Goal: Task Accomplishment & Management: Use online tool/utility

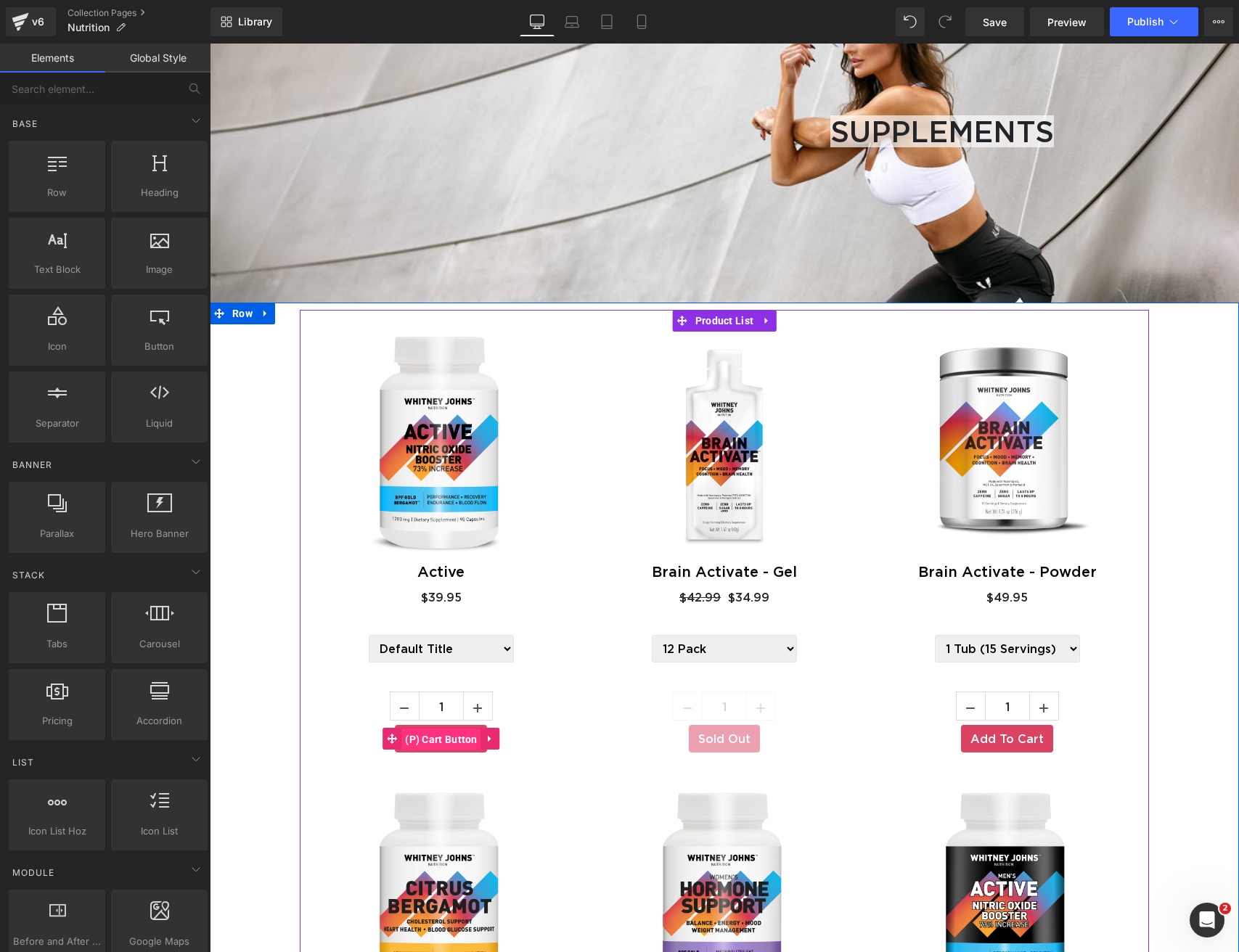
click at [433, 522] on div "Sale Off (P) Image Active (P) Title $0 $39.95 (P) Price Default Title" at bounding box center [441, 559] width 283 height 456
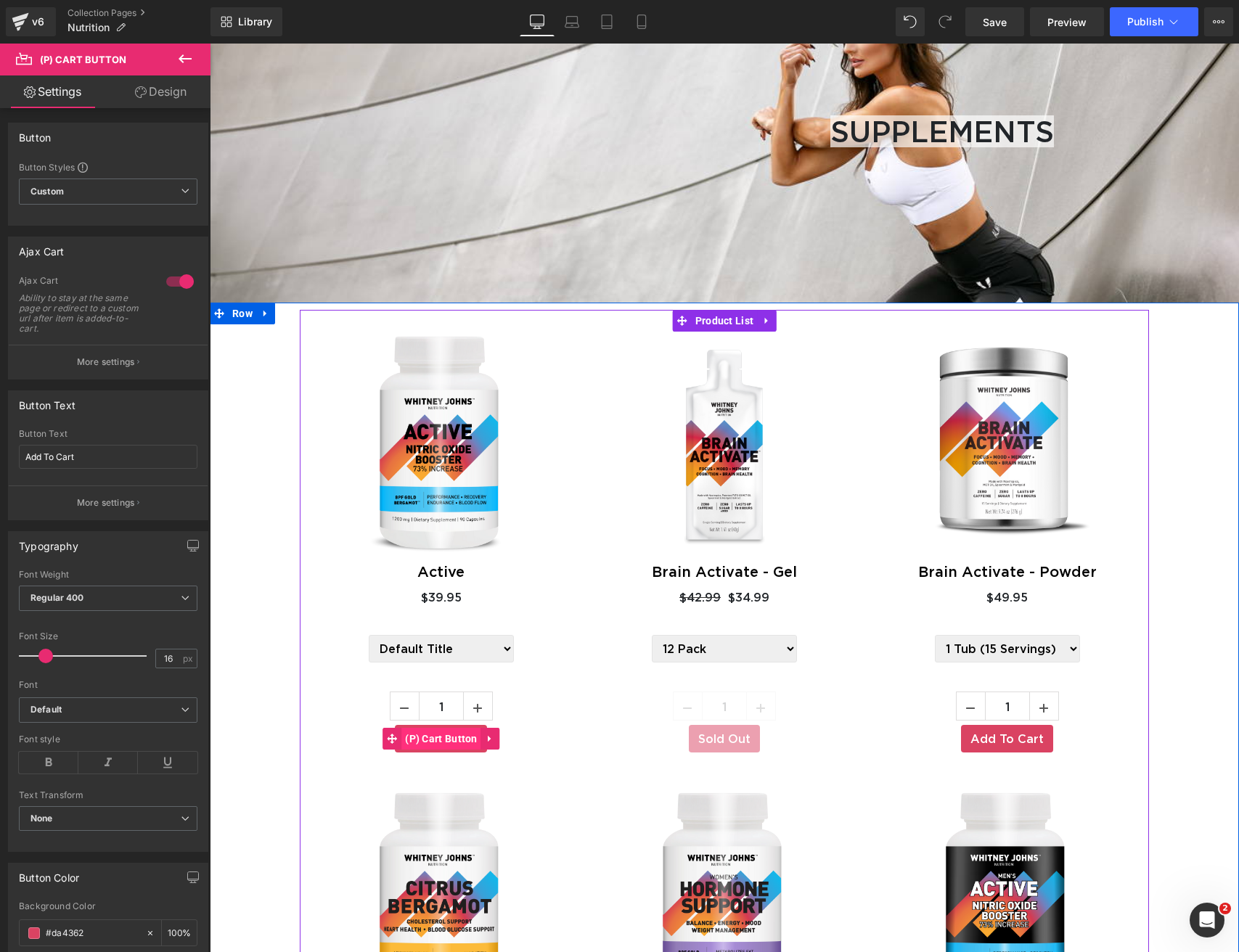
click at [435, 728] on span "(P) Cart Button" at bounding box center [441, 739] width 80 height 22
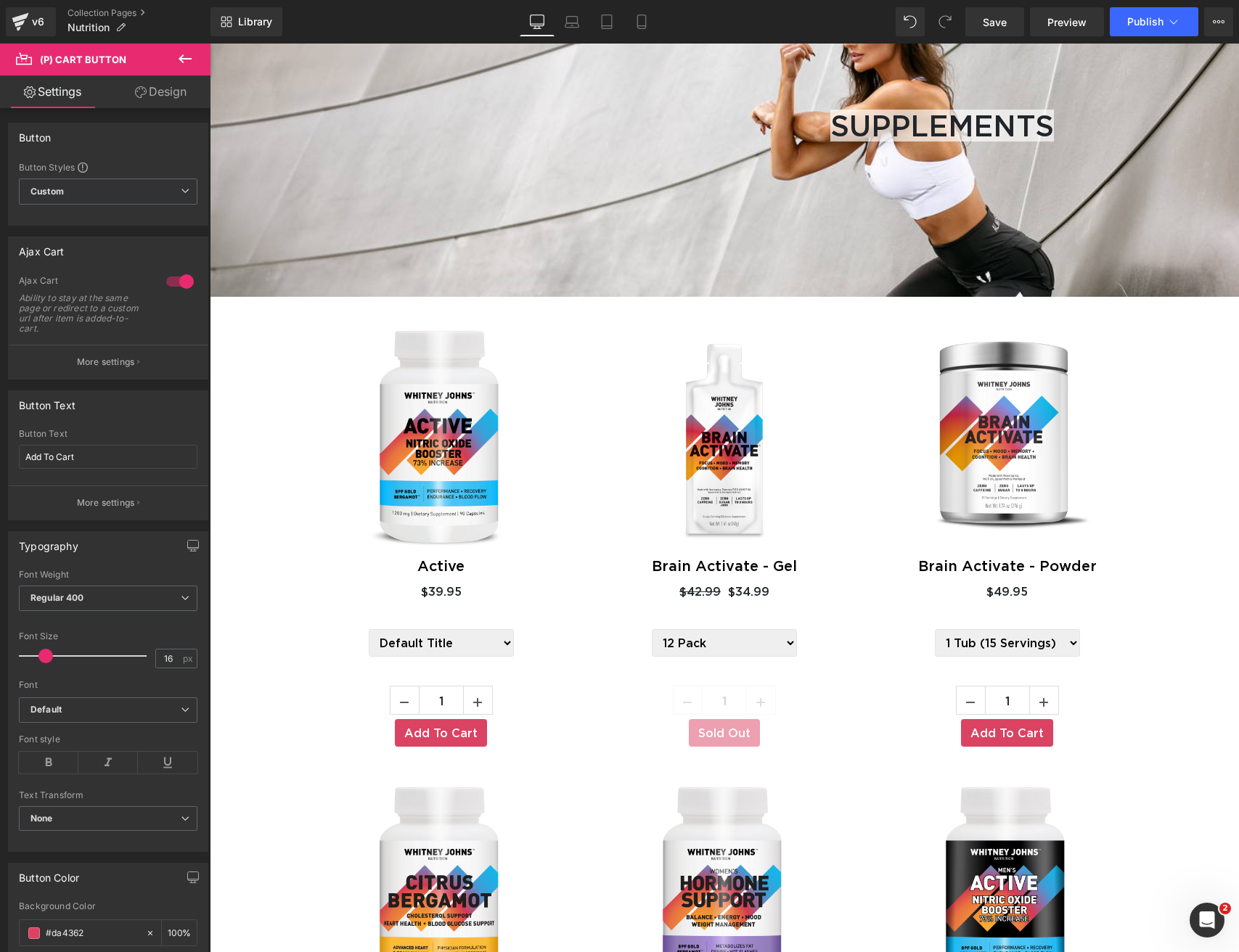
click at [171, 101] on link "Design" at bounding box center [160, 91] width 106 height 32
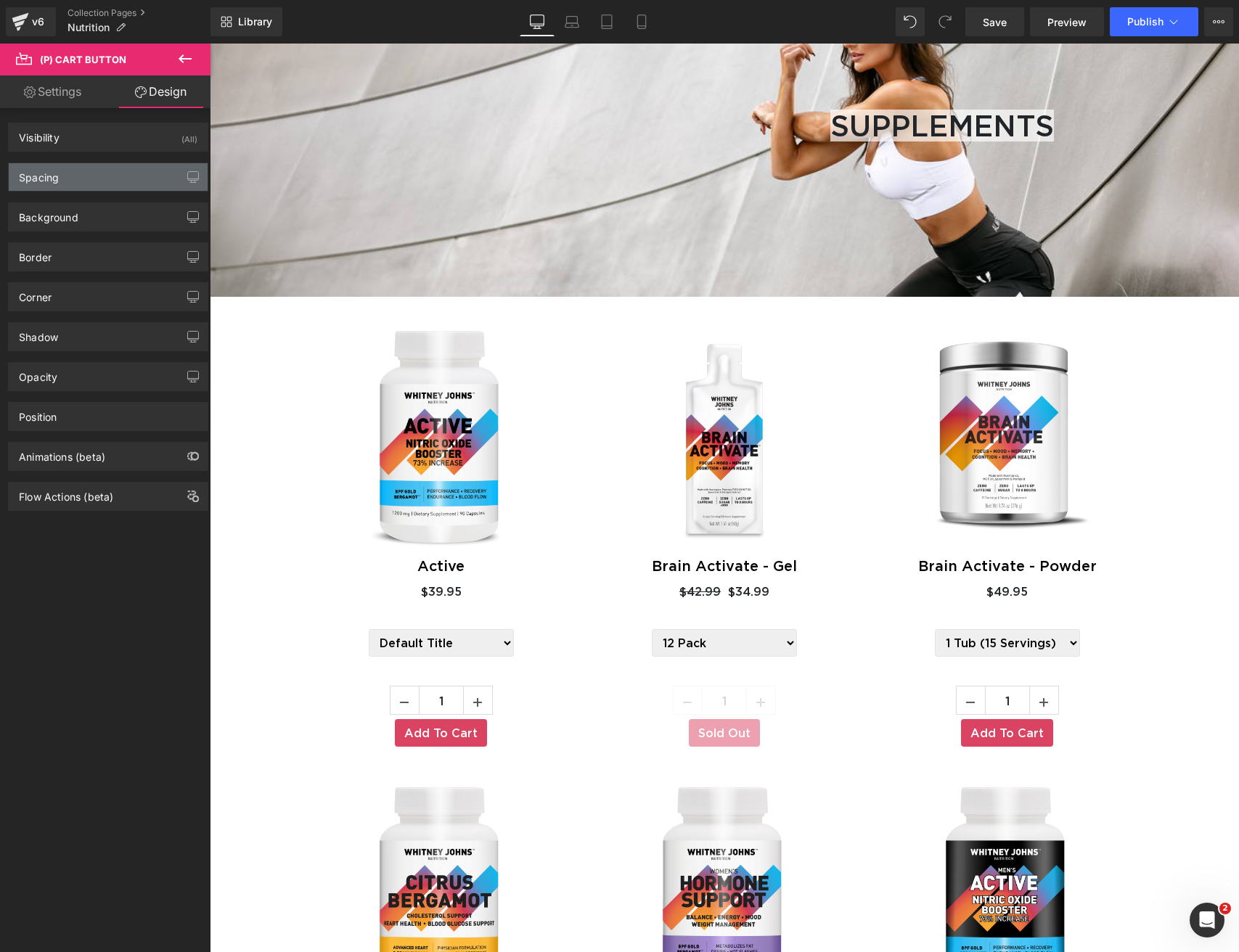
click at [116, 179] on div "Spacing" at bounding box center [107, 177] width 199 height 27
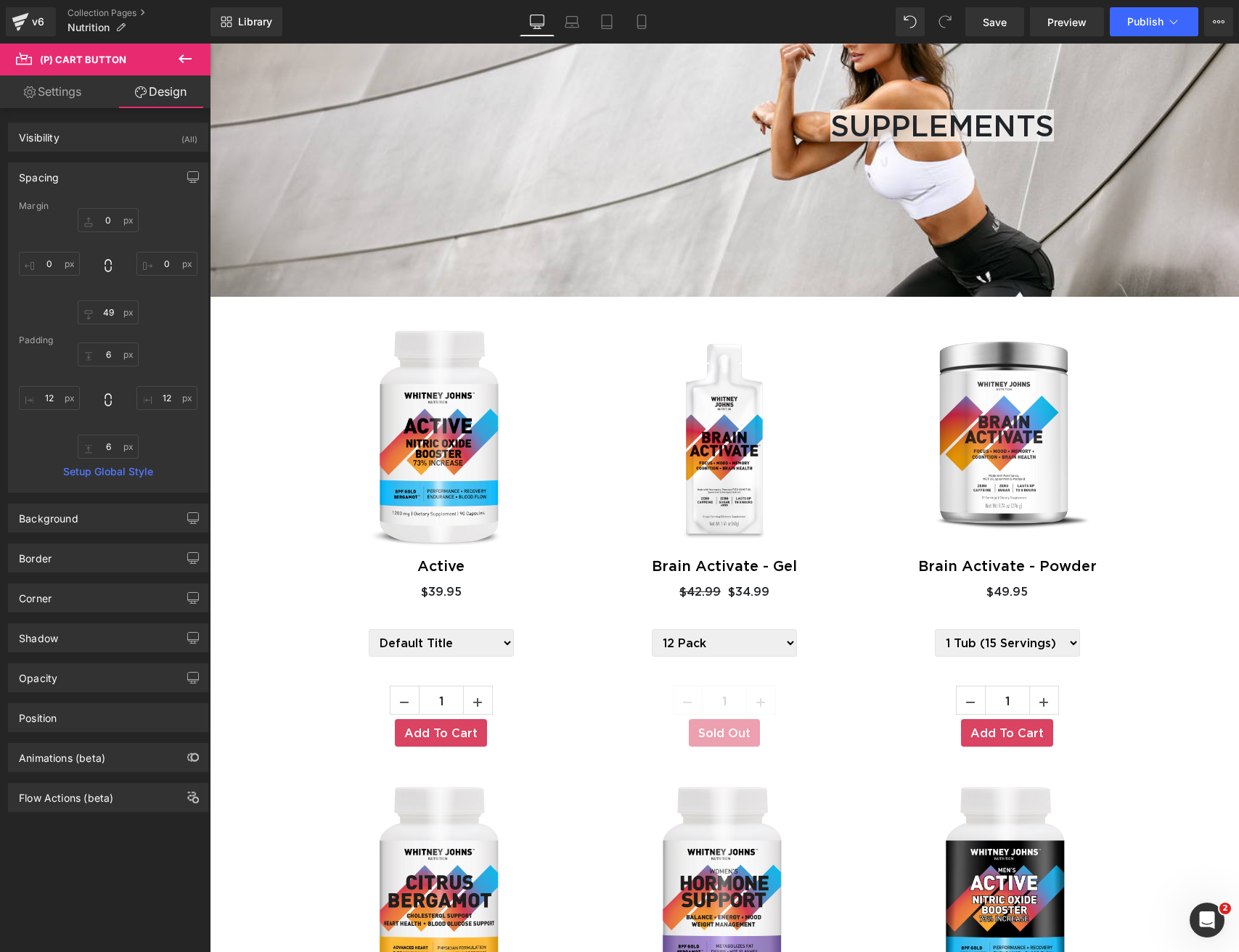
click at [101, 210] on div "Margin" at bounding box center [108, 206] width 179 height 10
click at [103, 221] on input "0" at bounding box center [107, 220] width 61 height 24
type input "20"
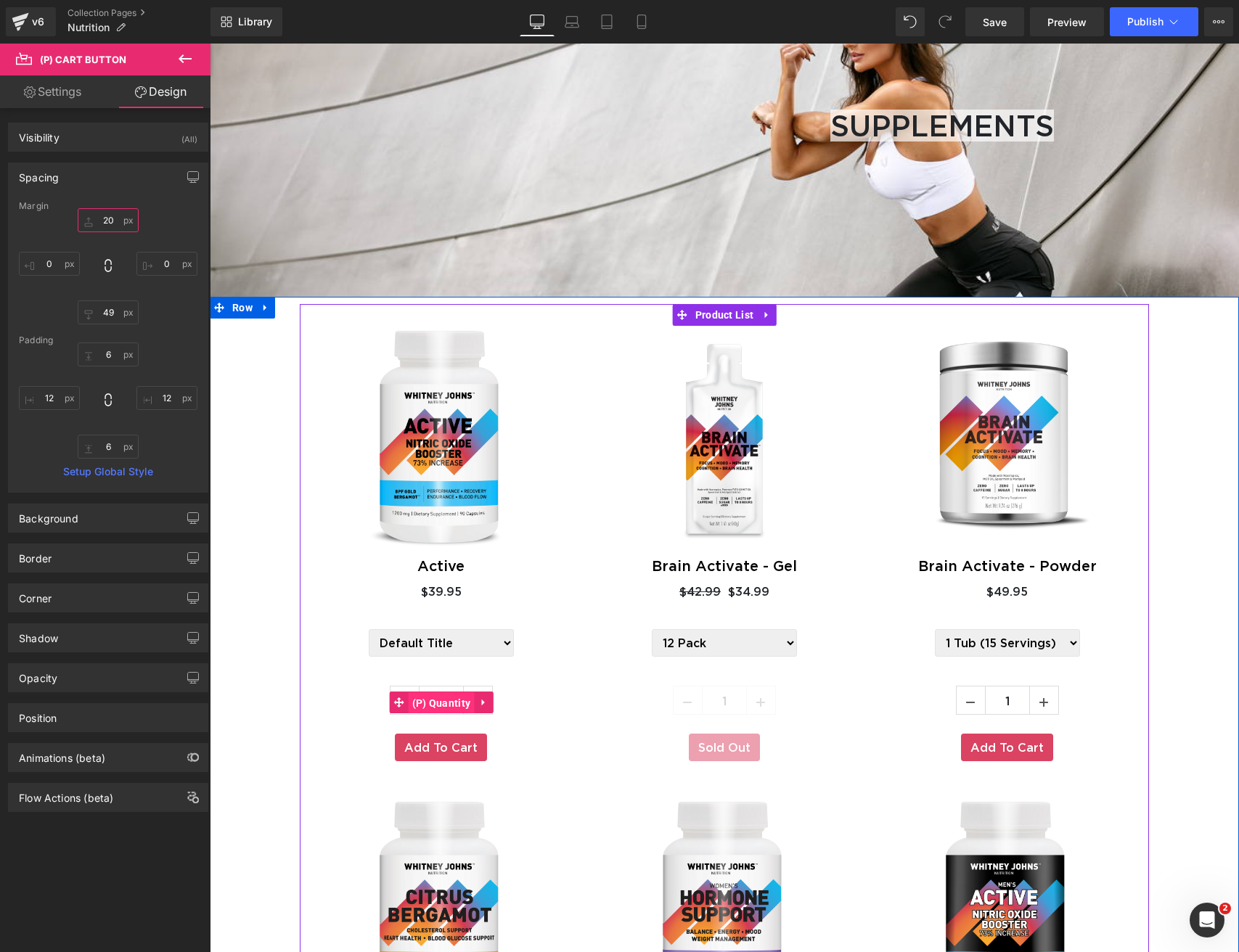
click at [442, 692] on span "(P) Quantity" at bounding box center [441, 703] width 66 height 22
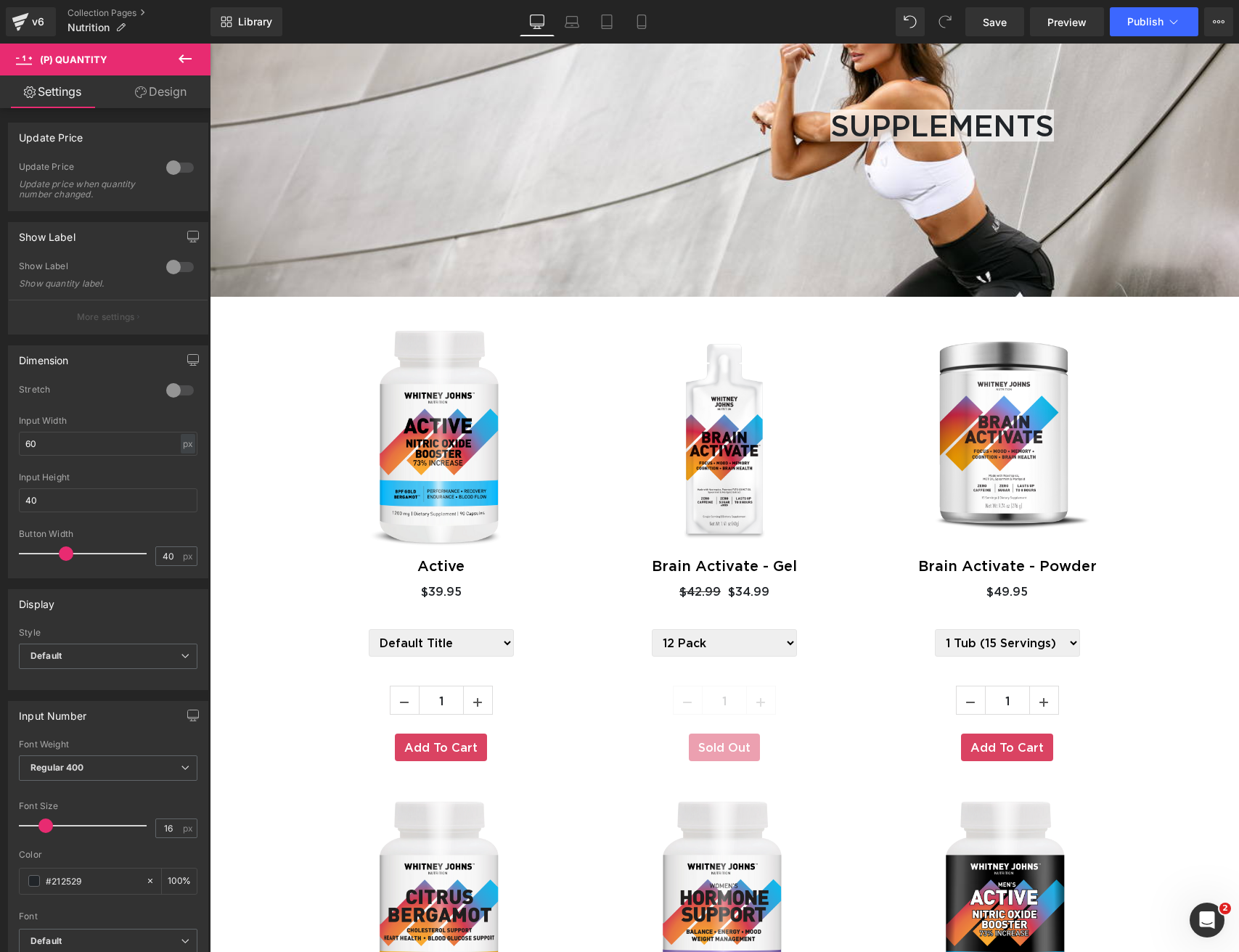
click at [176, 81] on link "Design" at bounding box center [160, 91] width 106 height 32
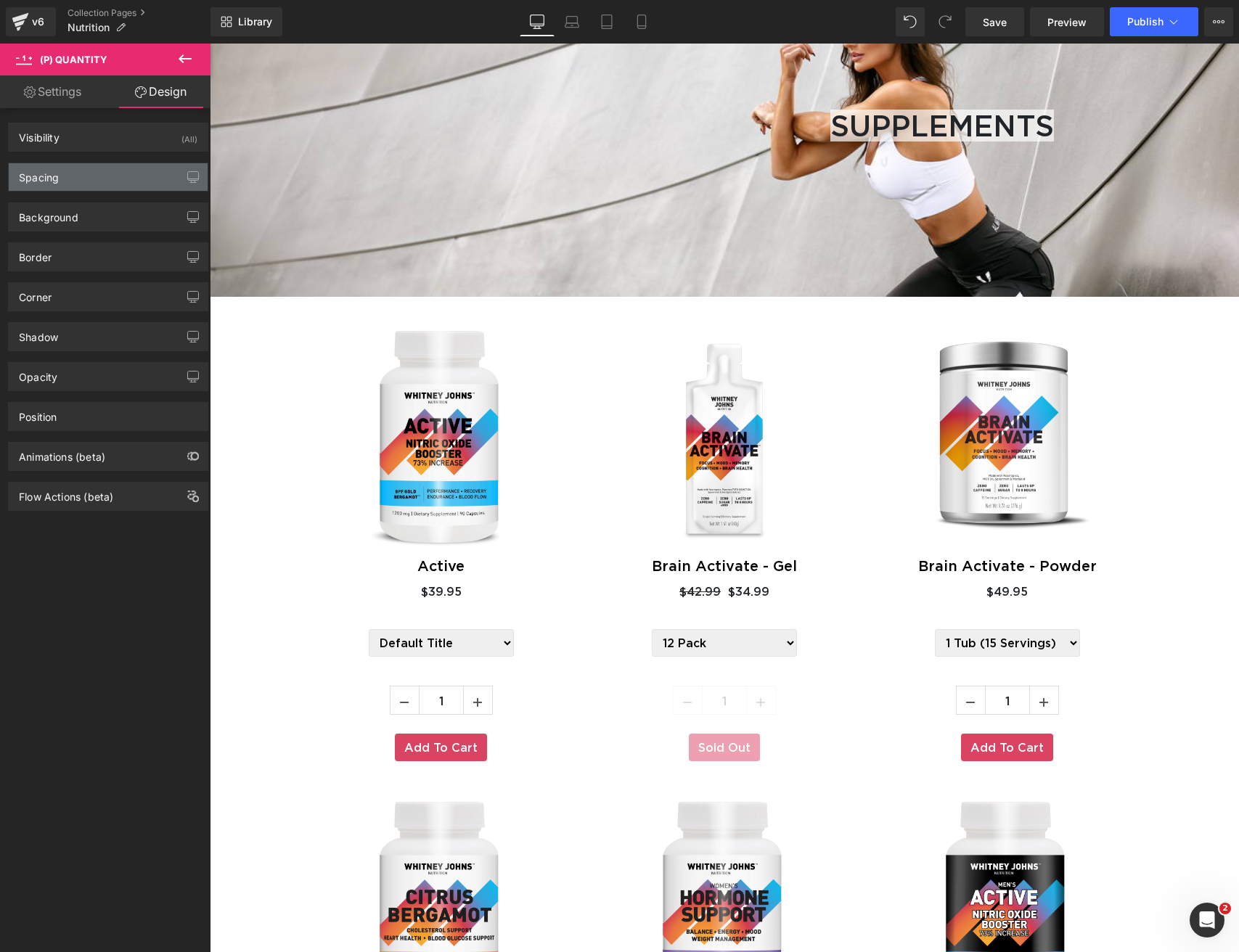
click at [81, 182] on div "Spacing" at bounding box center [107, 177] width 199 height 27
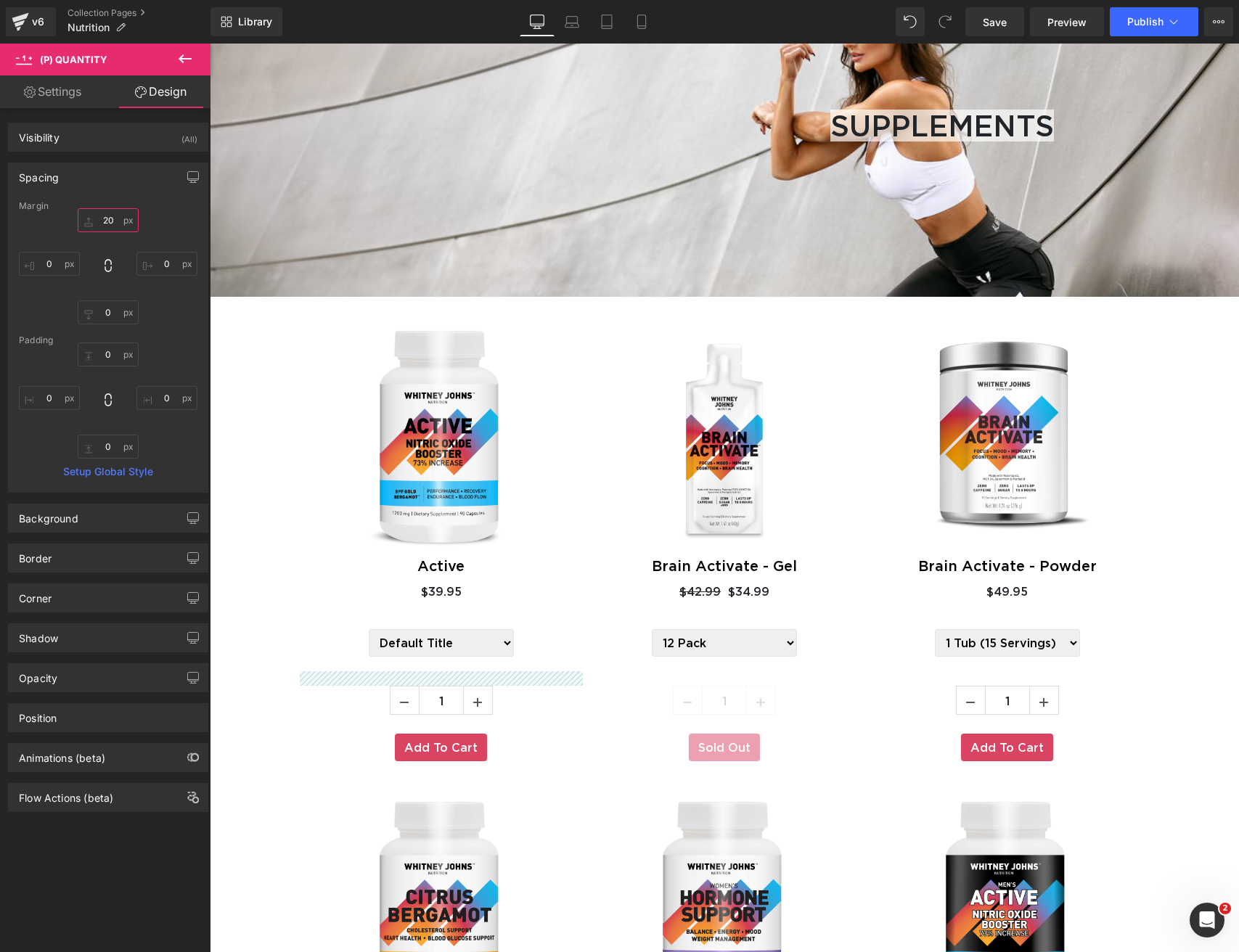
click at [96, 220] on input "20" at bounding box center [107, 220] width 61 height 24
click at [102, 223] on input "20" at bounding box center [107, 220] width 61 height 24
drag, startPoint x: 112, startPoint y: 223, endPoint x: 99, endPoint y: 221, distance: 13.2
click at [99, 221] on input "20" at bounding box center [107, 220] width 61 height 24
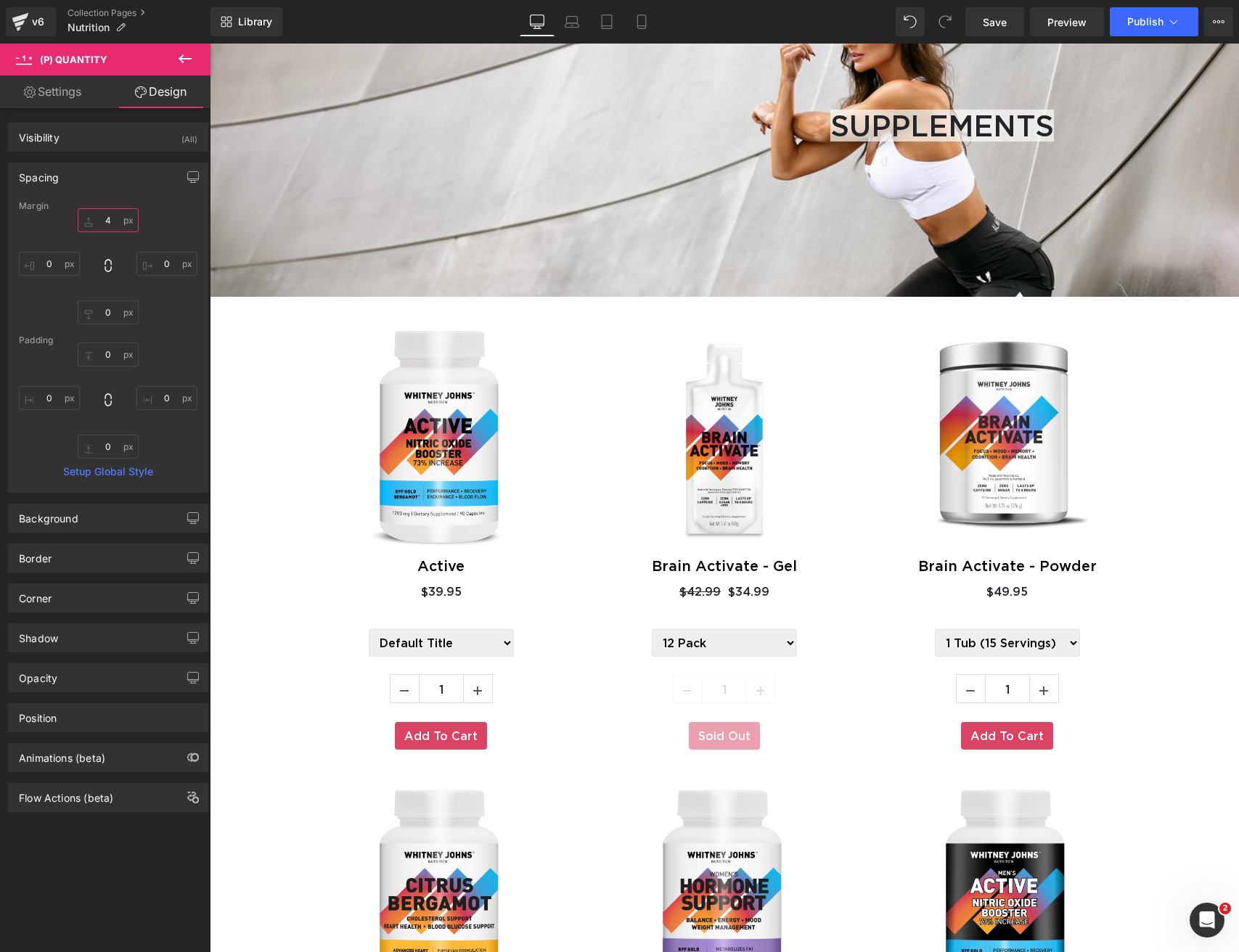
type input "5"
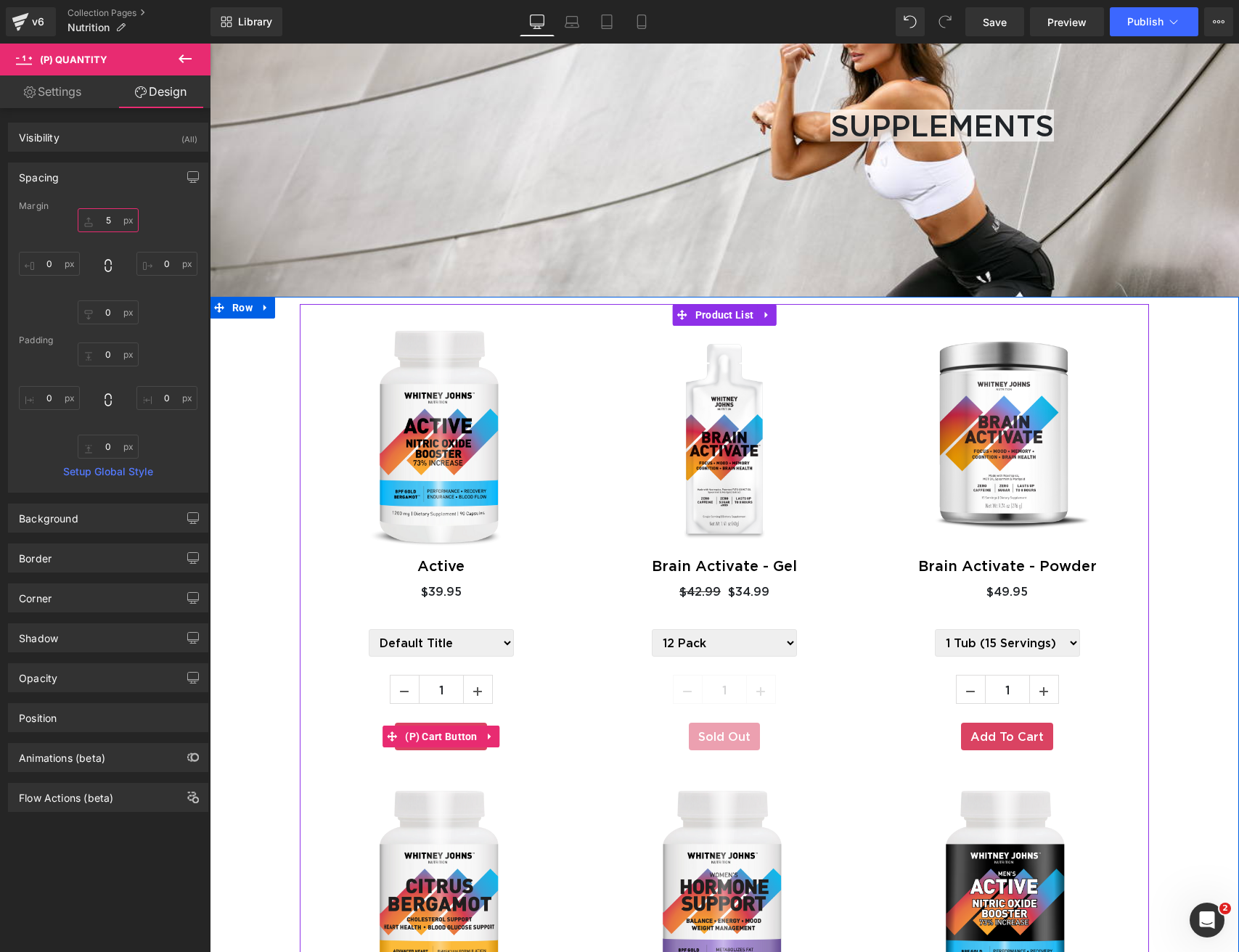
drag, startPoint x: 450, startPoint y: 722, endPoint x: 445, endPoint y: 714, distance: 9.4
click at [450, 725] on span "(P) Cart Button" at bounding box center [441, 736] width 80 height 22
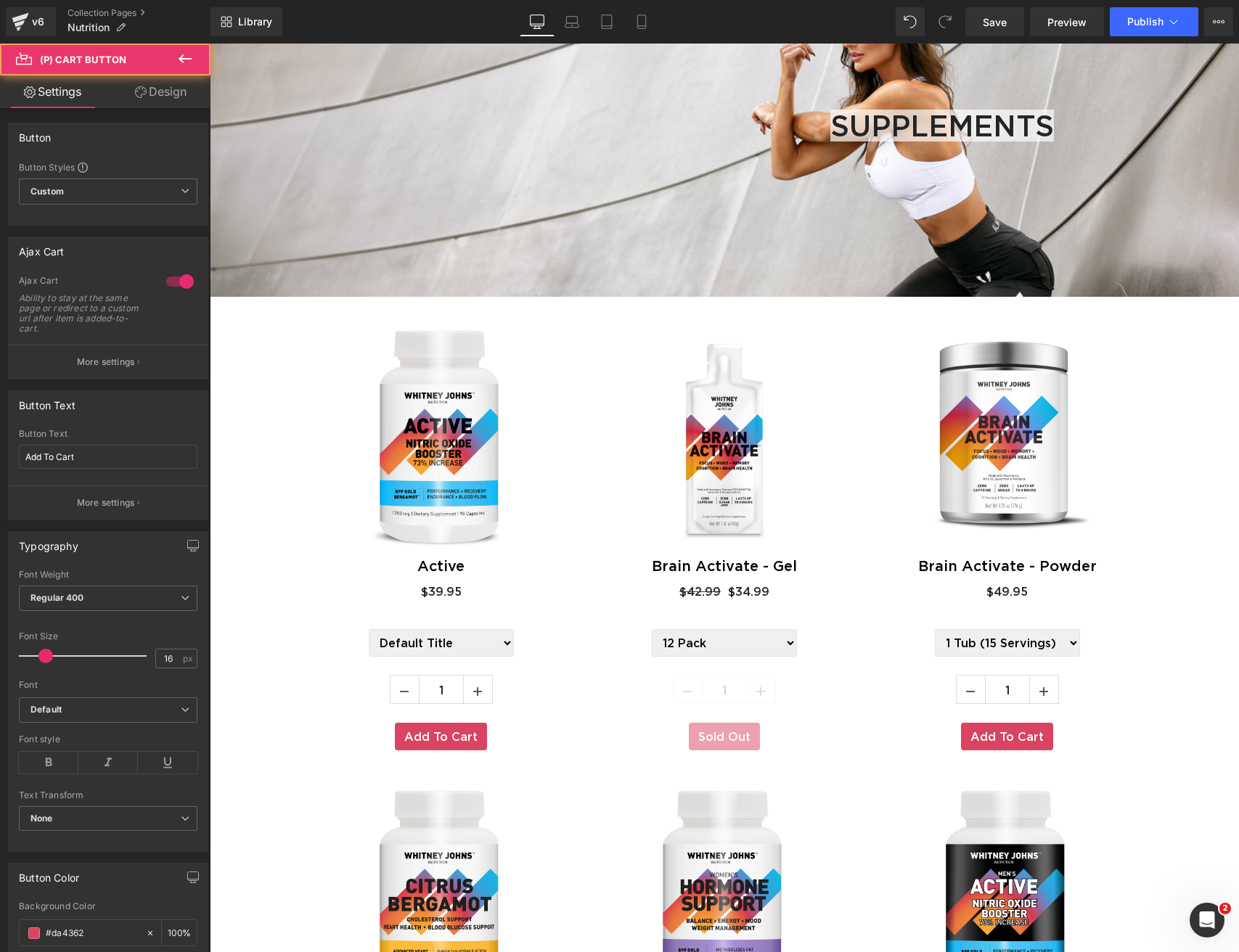
click at [160, 86] on link "Design" at bounding box center [160, 91] width 106 height 32
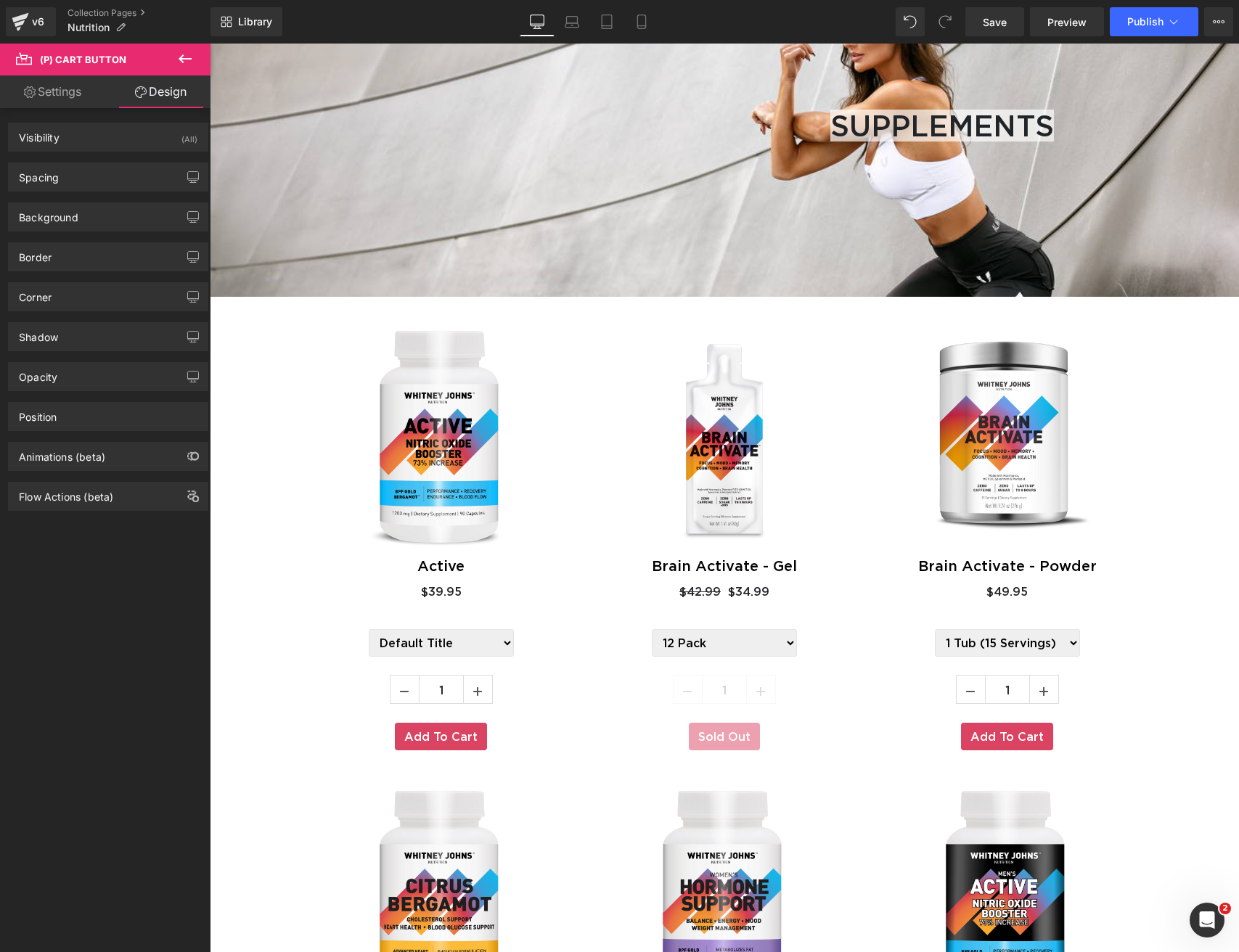
drag, startPoint x: 103, startPoint y: 165, endPoint x: 111, endPoint y: 194, distance: 30.1
click at [103, 165] on div "Spacing" at bounding box center [107, 177] width 199 height 27
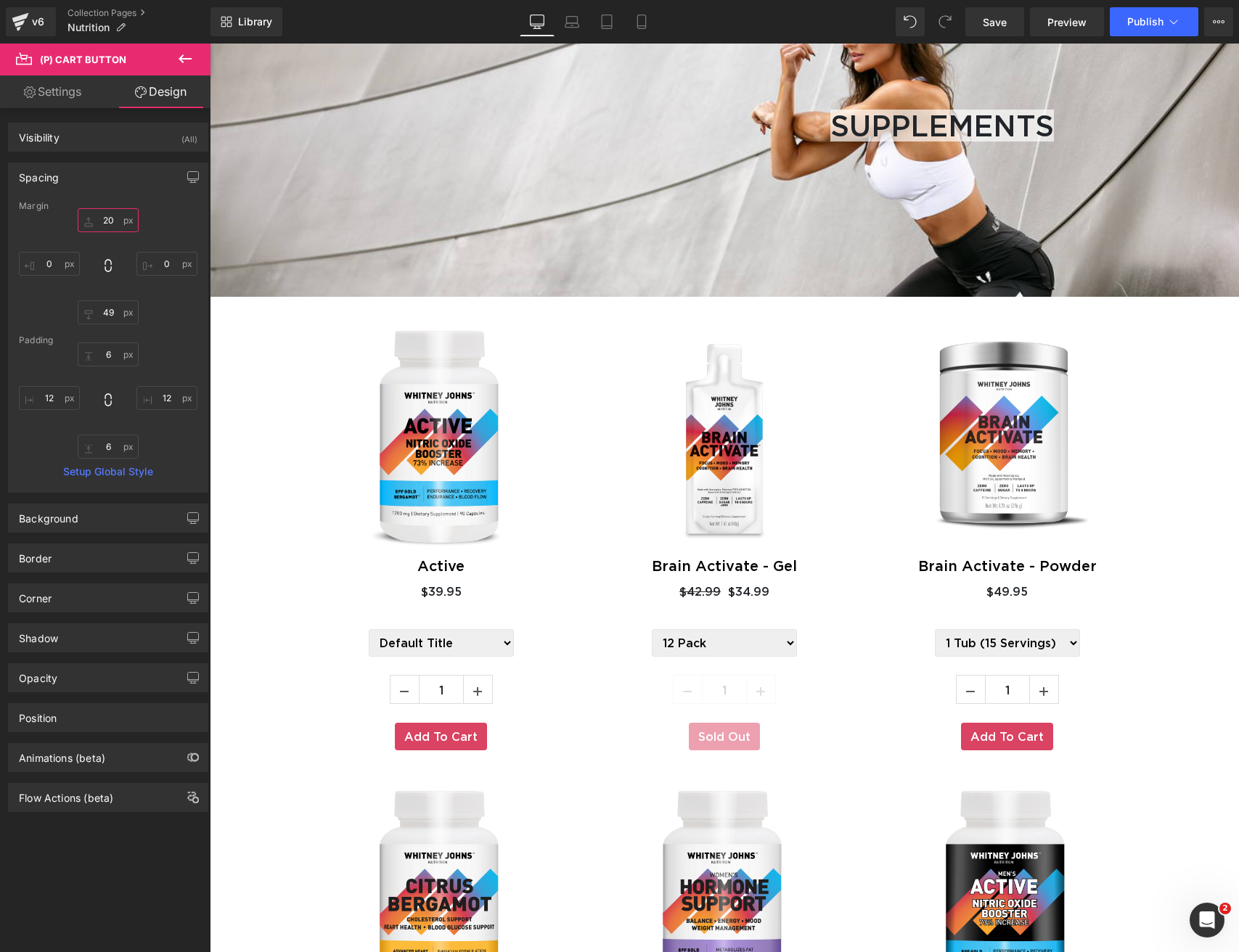
click at [106, 218] on input "20" at bounding box center [107, 220] width 61 height 24
type input "0"
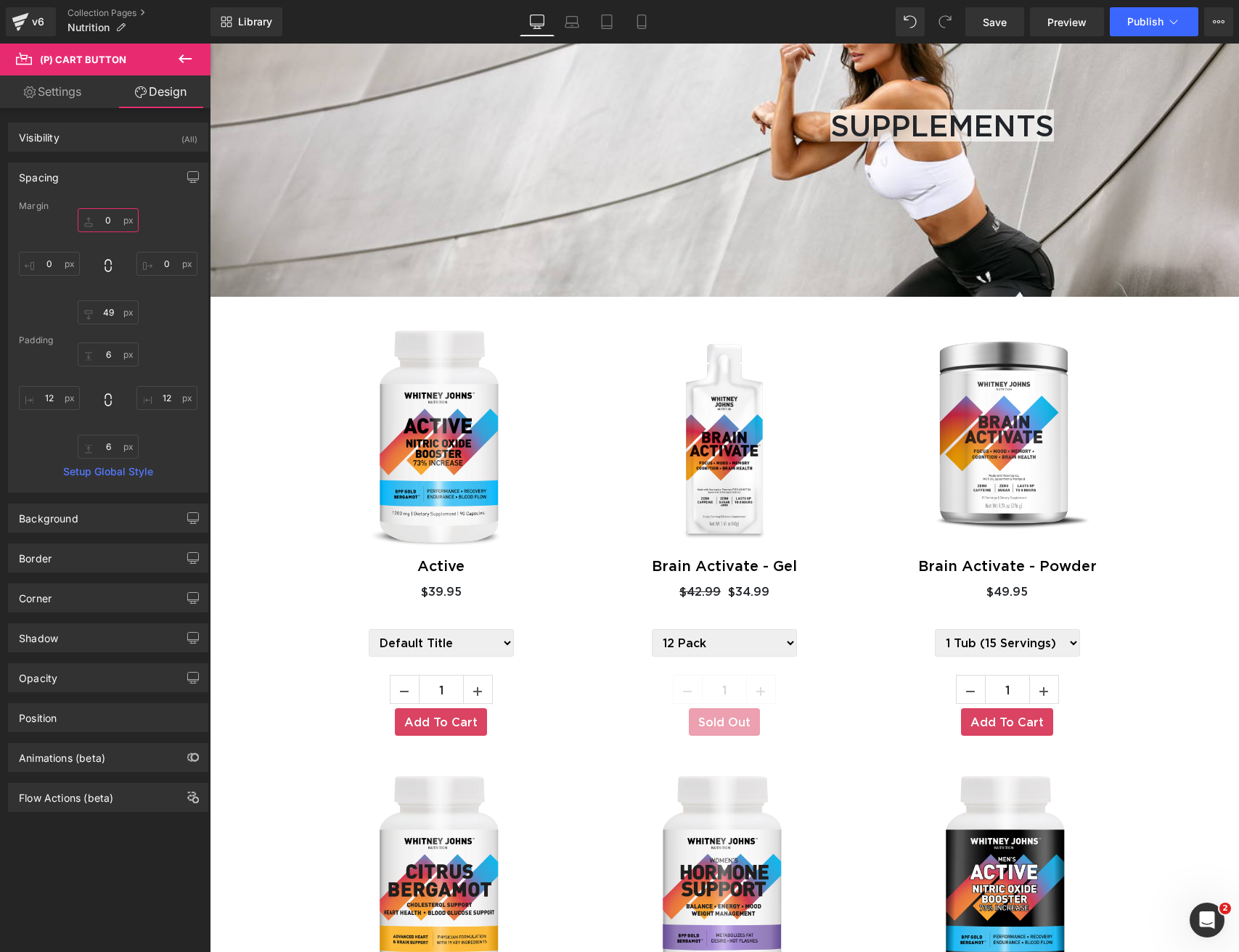
type input "5"
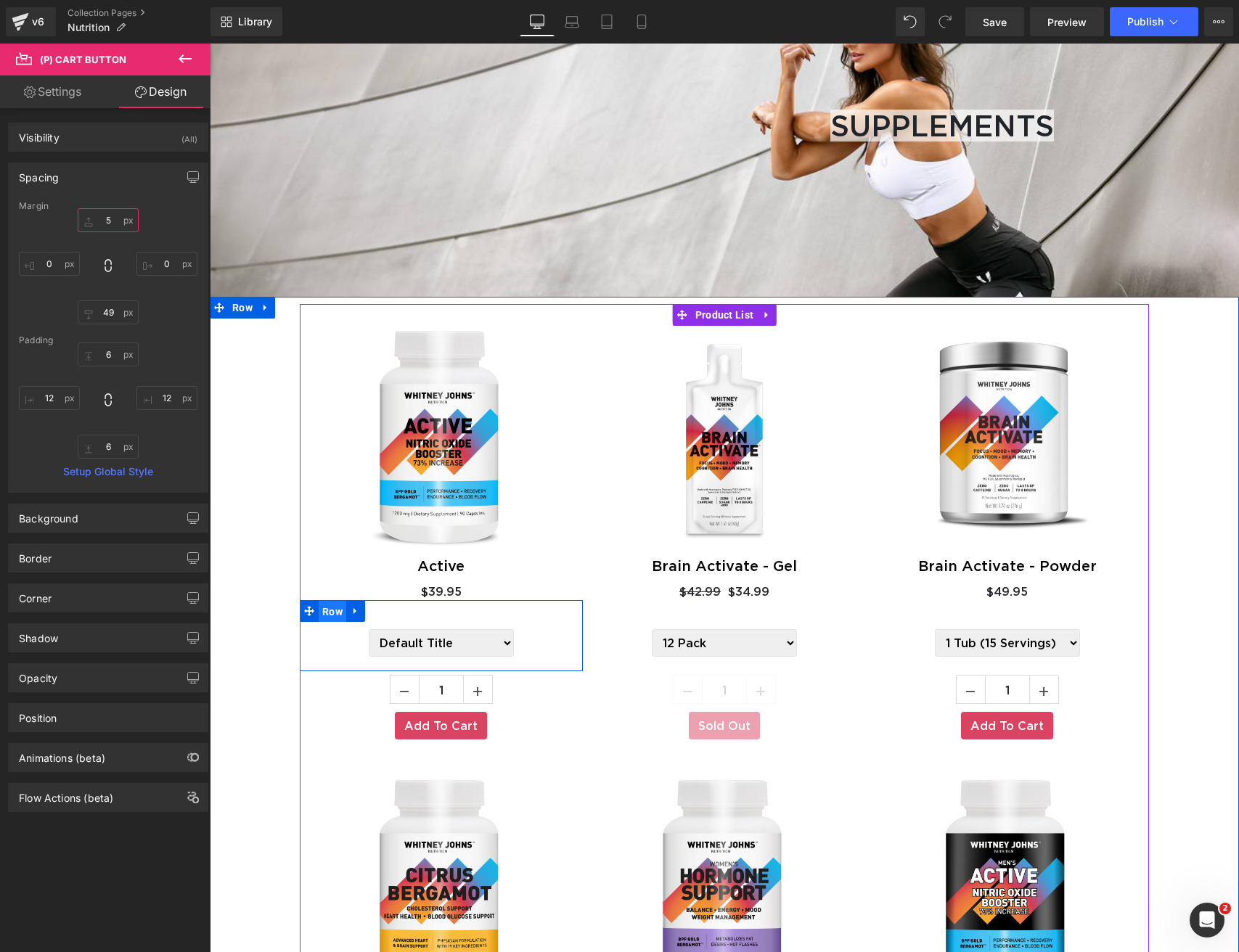
click at [332, 615] on span "Row" at bounding box center [332, 611] width 27 height 22
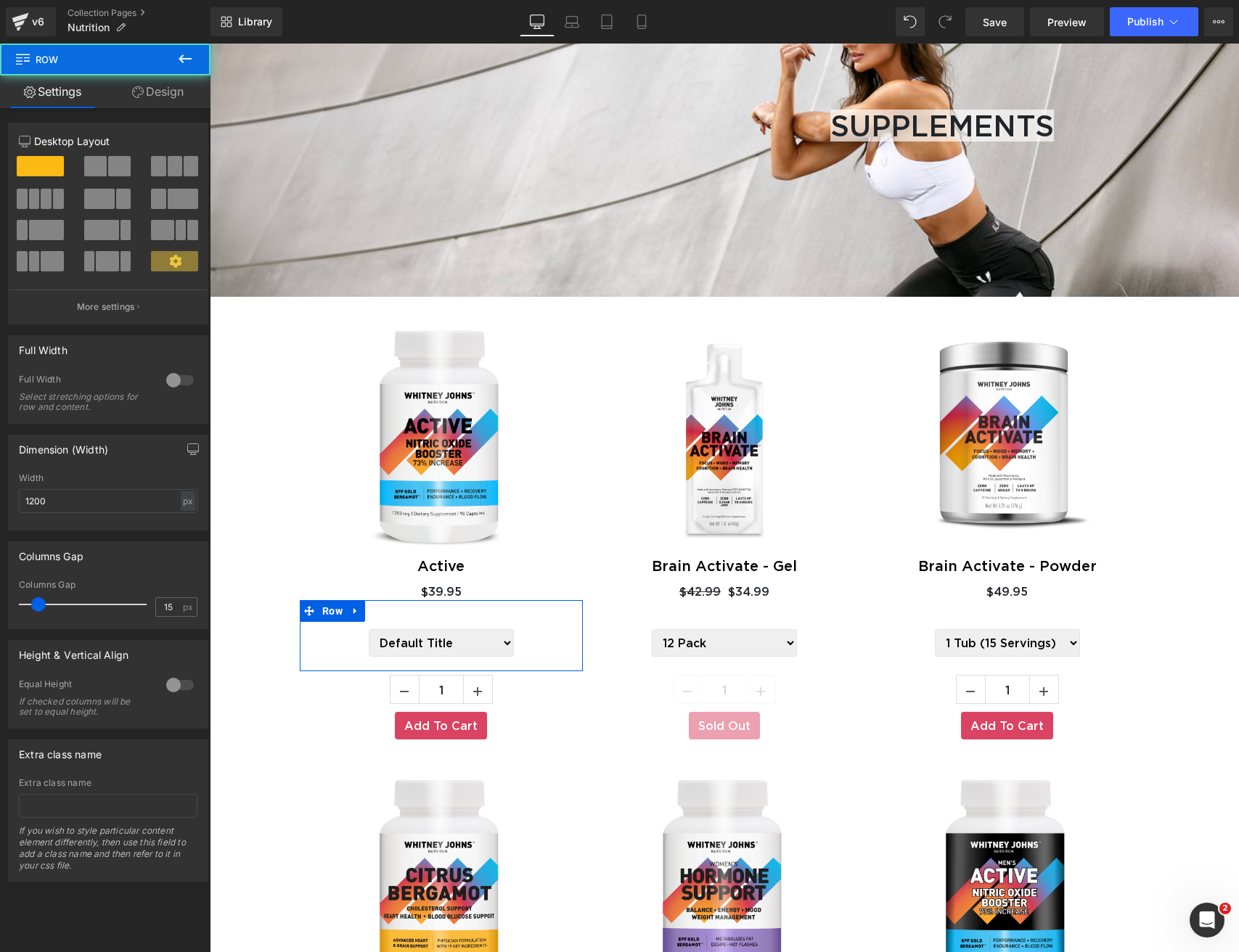
click at [164, 86] on link "Design" at bounding box center [158, 91] width 106 height 32
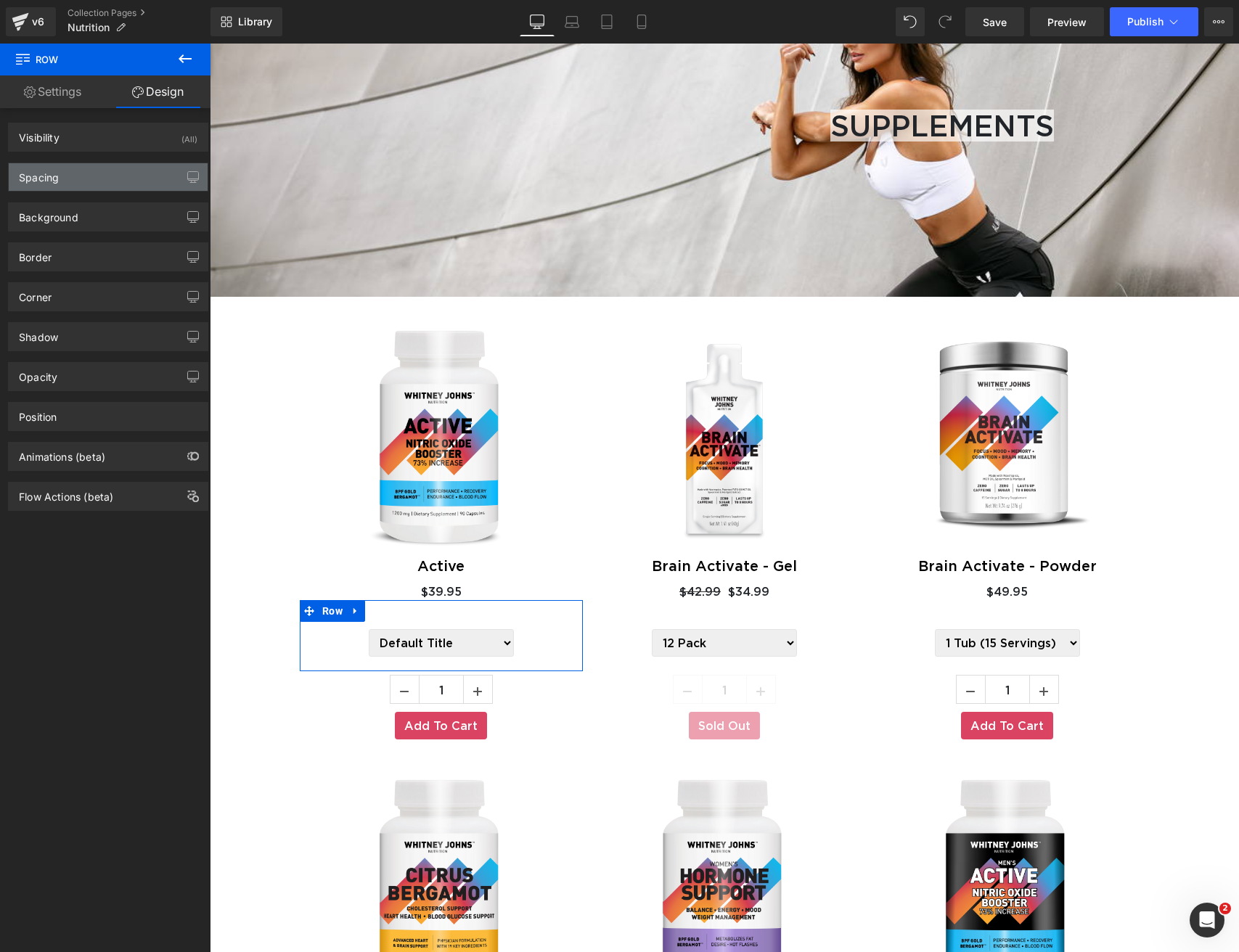
click at [91, 174] on div "Spacing" at bounding box center [107, 177] width 199 height 27
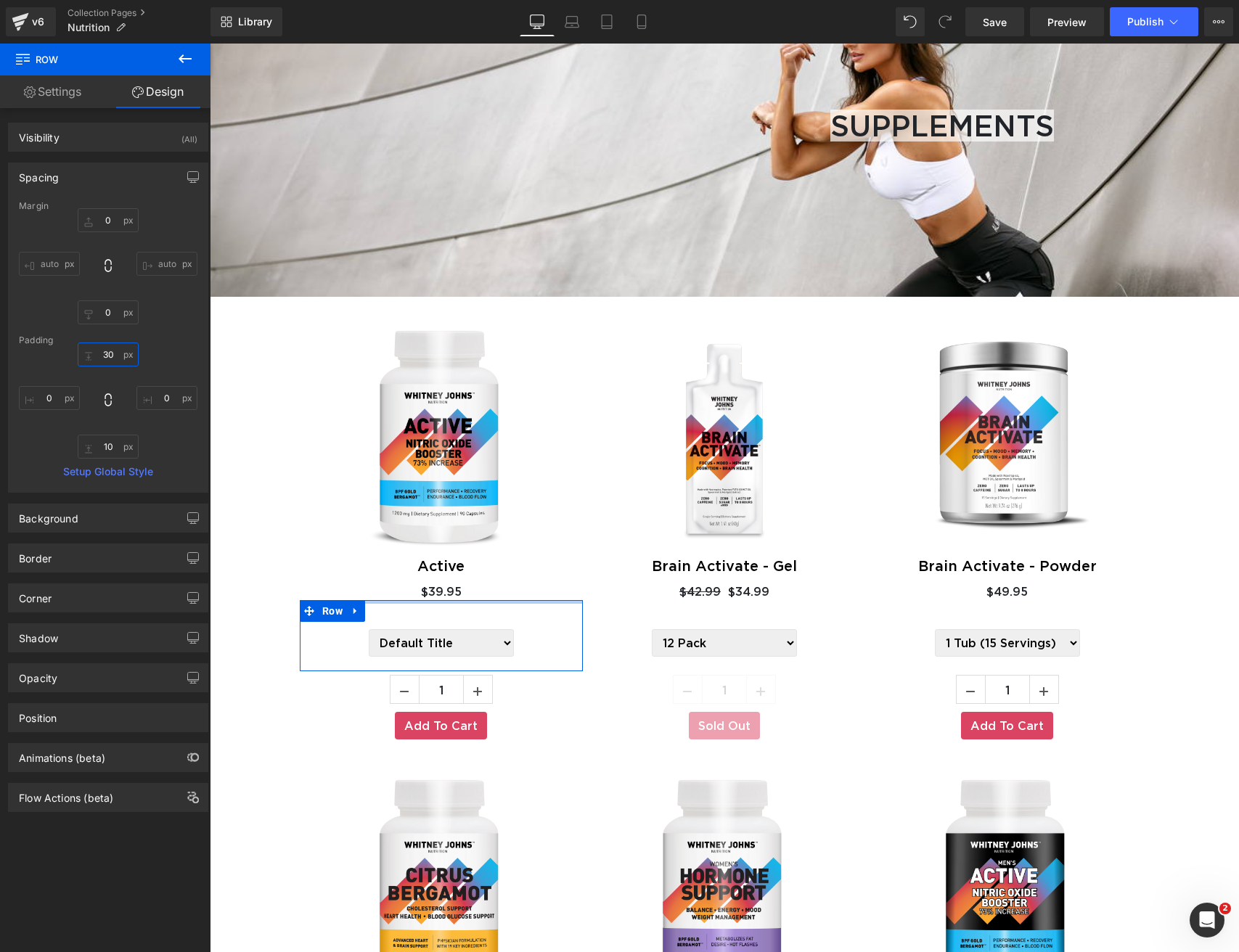
click at [112, 354] on input "30" at bounding box center [107, 354] width 61 height 24
type input "3"
drag, startPoint x: 113, startPoint y: 449, endPoint x: 118, endPoint y: 459, distance: 11.2
click at [116, 454] on input "10" at bounding box center [107, 446] width 61 height 24
type input "1"
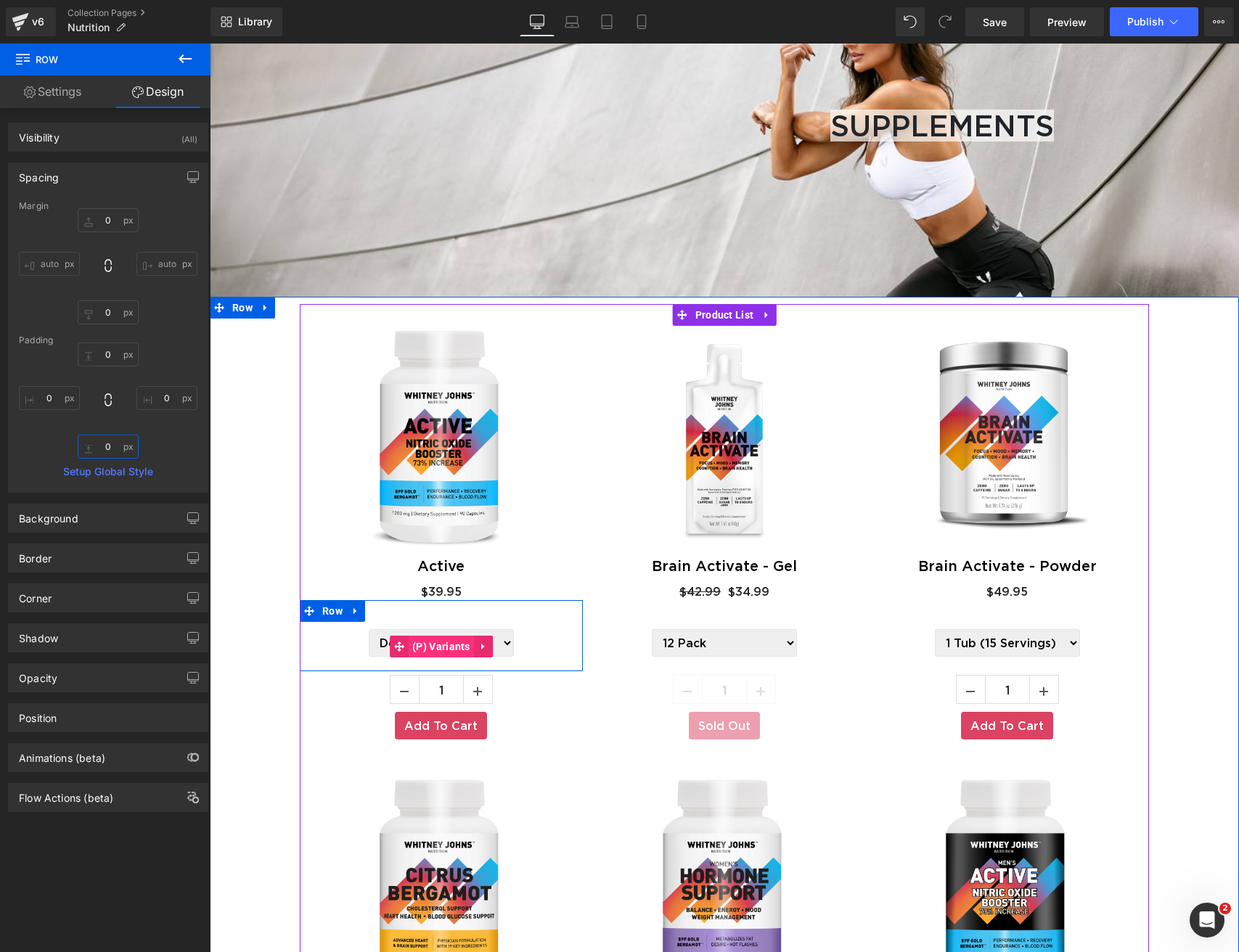
click at [449, 640] on span "(P) Variants" at bounding box center [441, 646] width 66 height 22
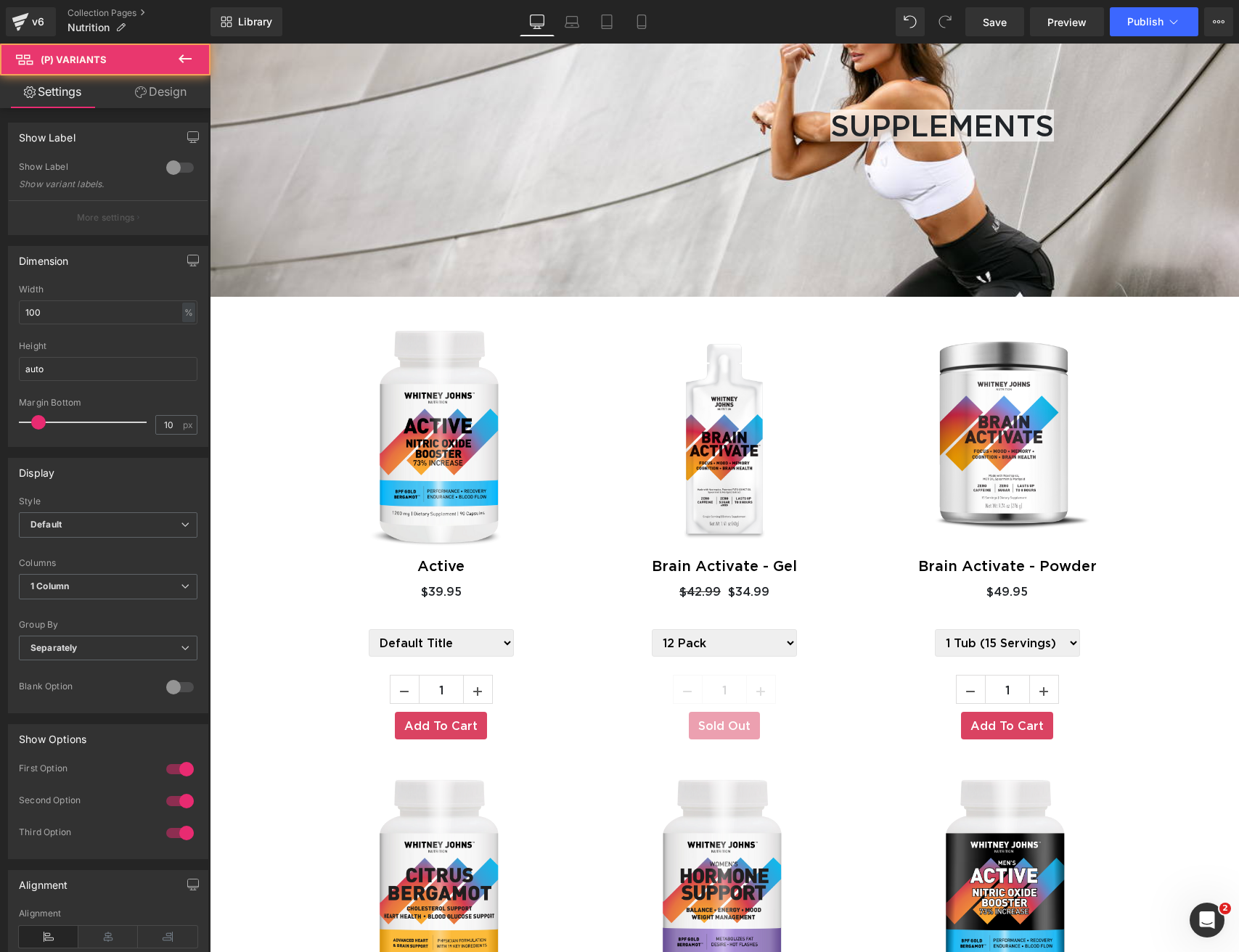
drag, startPoint x: 166, startPoint y: 94, endPoint x: 146, endPoint y: 115, distance: 29.0
click at [166, 94] on link "Design" at bounding box center [160, 91] width 106 height 32
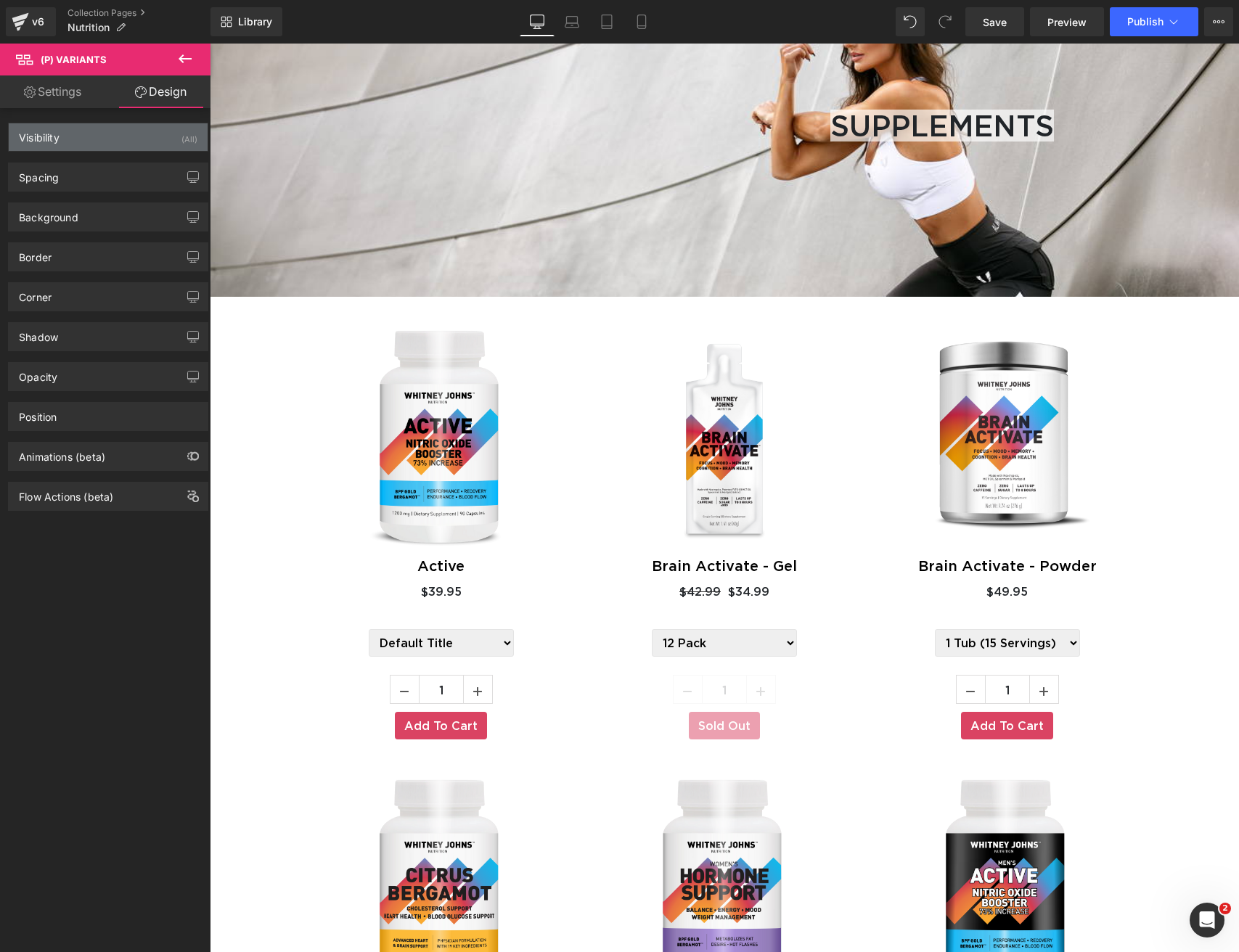
type input "10"
type input "80"
type input "0"
type input "80"
type input "0"
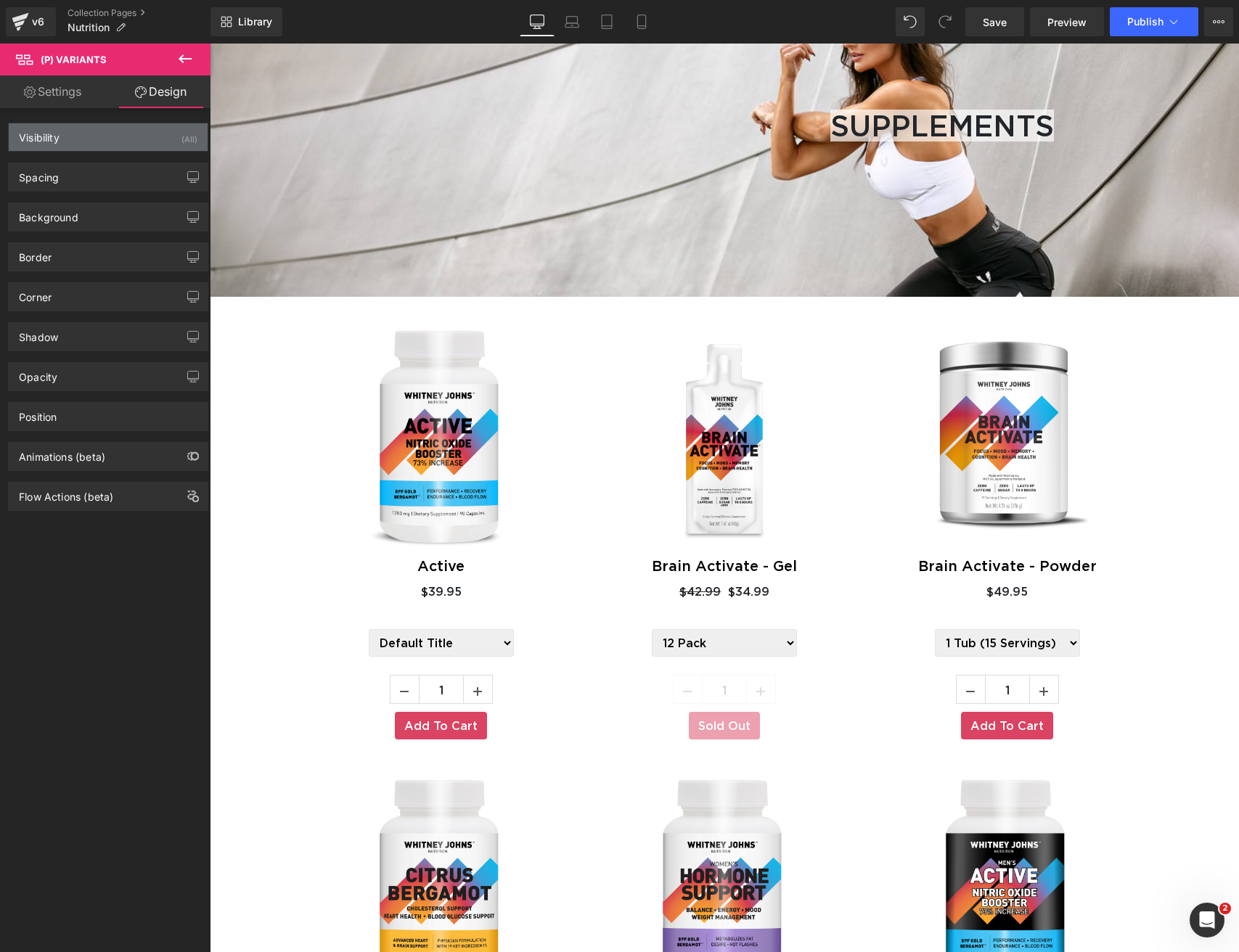
type input "0"
click at [98, 179] on div "Spacing" at bounding box center [107, 177] width 199 height 27
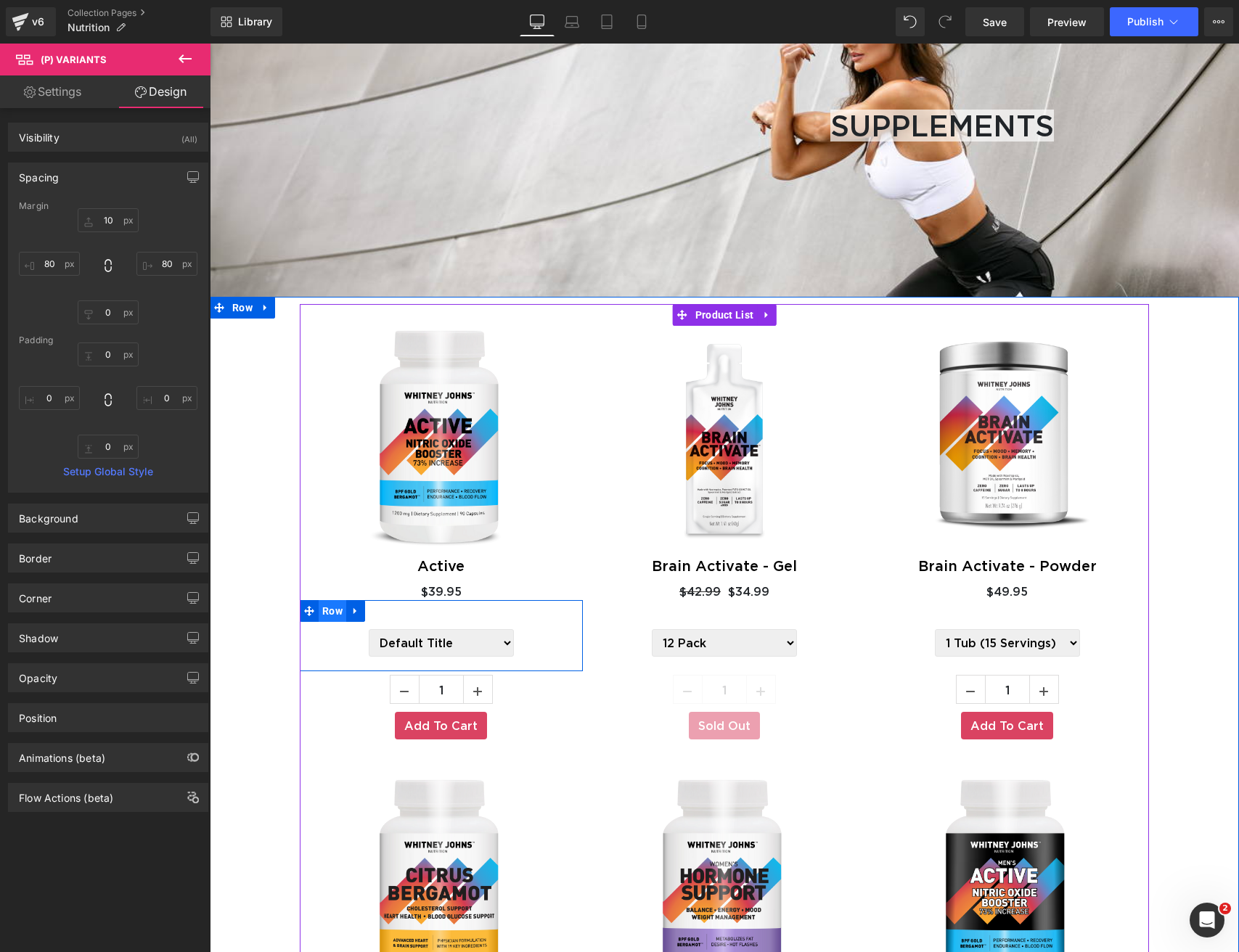
click at [335, 611] on span "Row" at bounding box center [332, 611] width 27 height 22
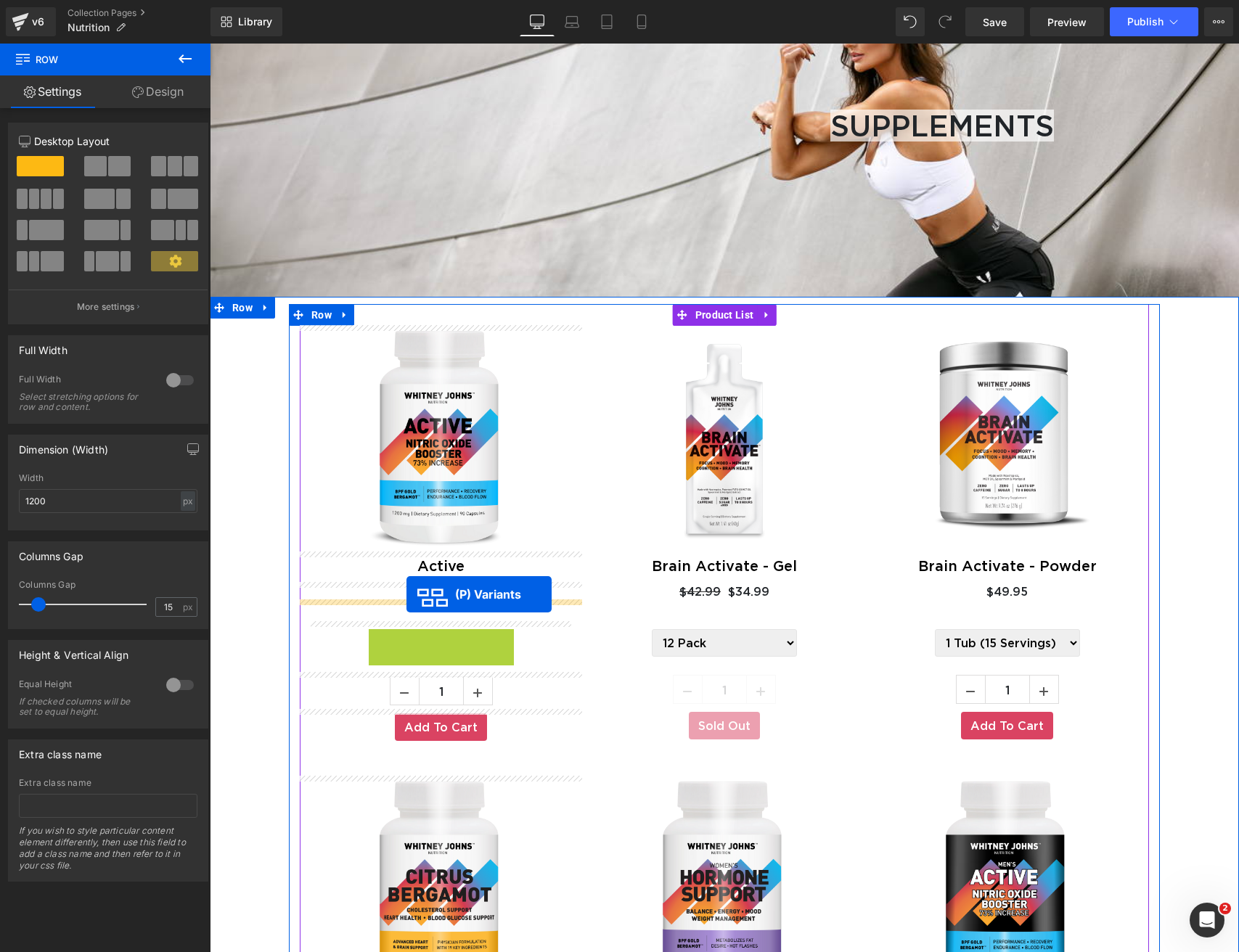
drag, startPoint x: 397, startPoint y: 640, endPoint x: 406, endPoint y: 594, distance: 46.9
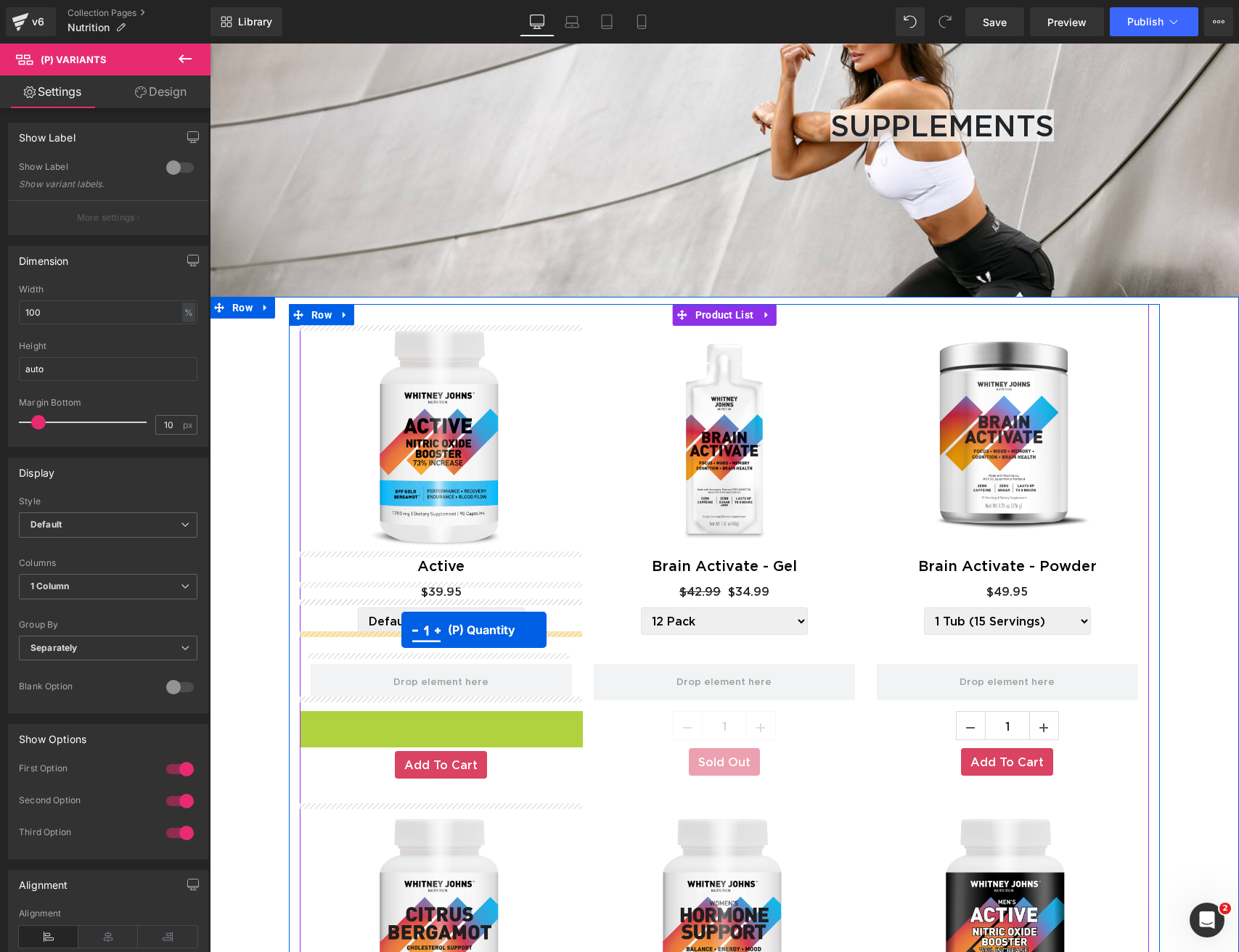
drag, startPoint x: 396, startPoint y: 716, endPoint x: 401, endPoint y: 630, distance: 86.1
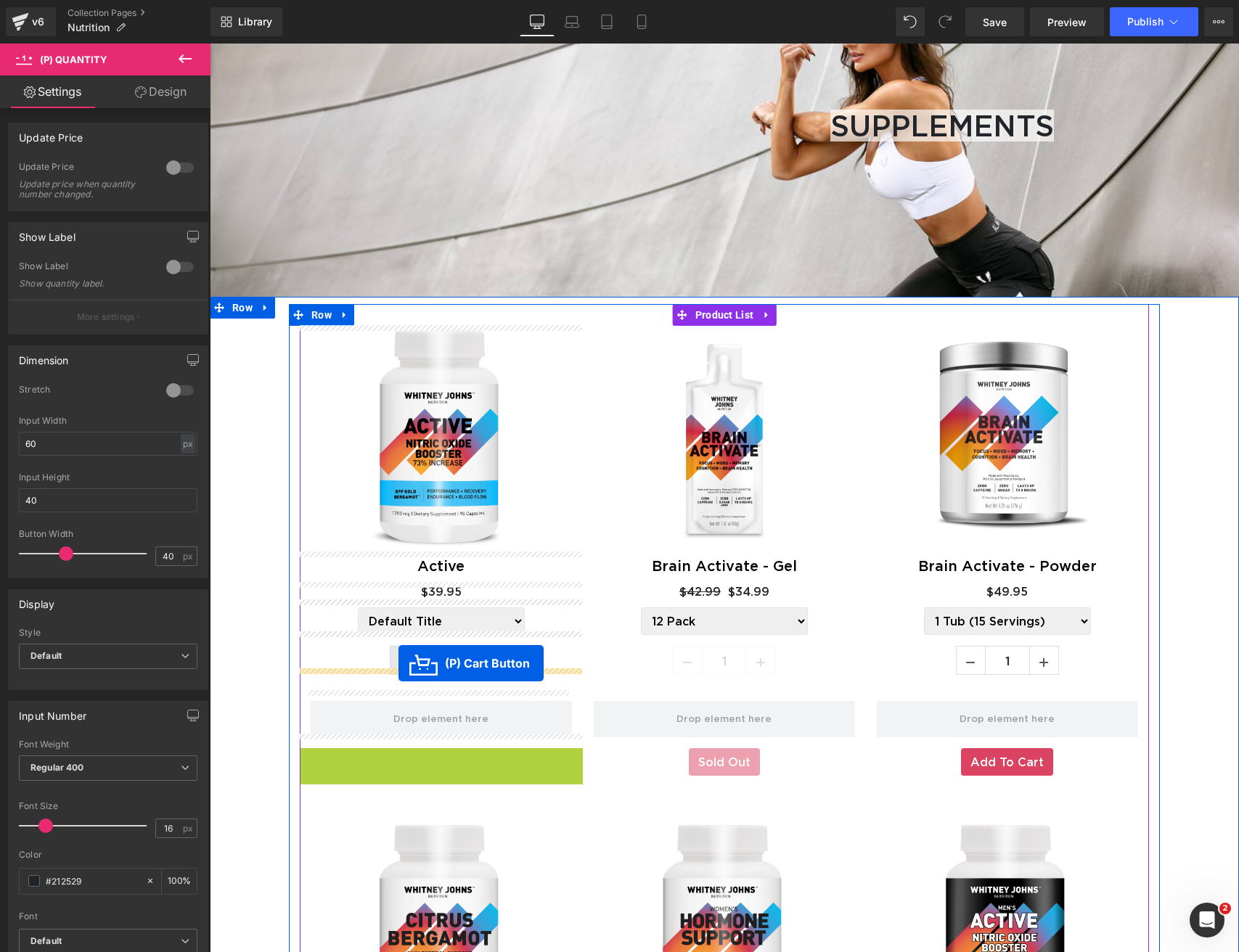
drag, startPoint x: 390, startPoint y: 749, endPoint x: 399, endPoint y: 663, distance: 86.5
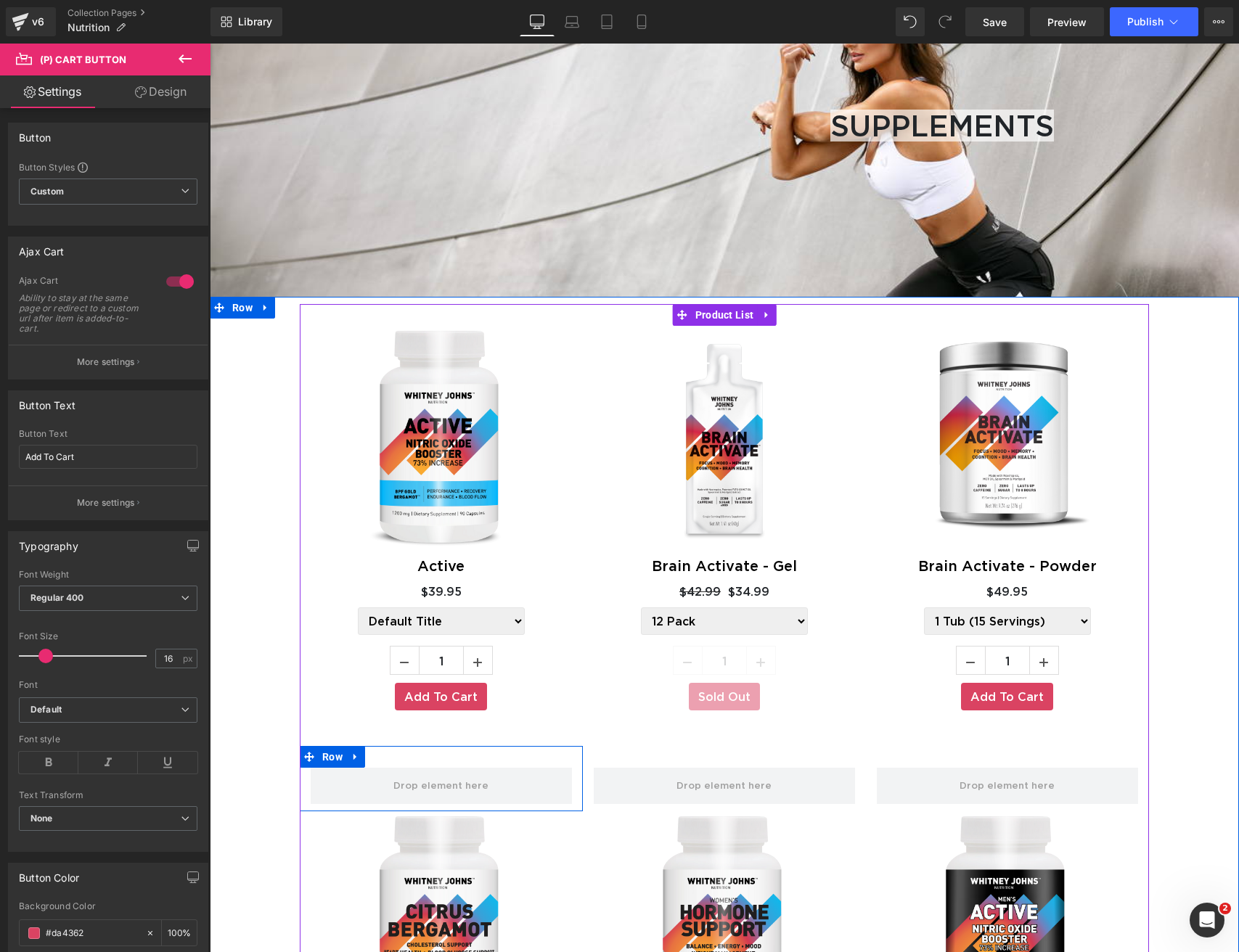
click at [356, 751] on icon at bounding box center [356, 756] width 10 height 11
click at [393, 752] on icon at bounding box center [393, 757] width 10 height 10
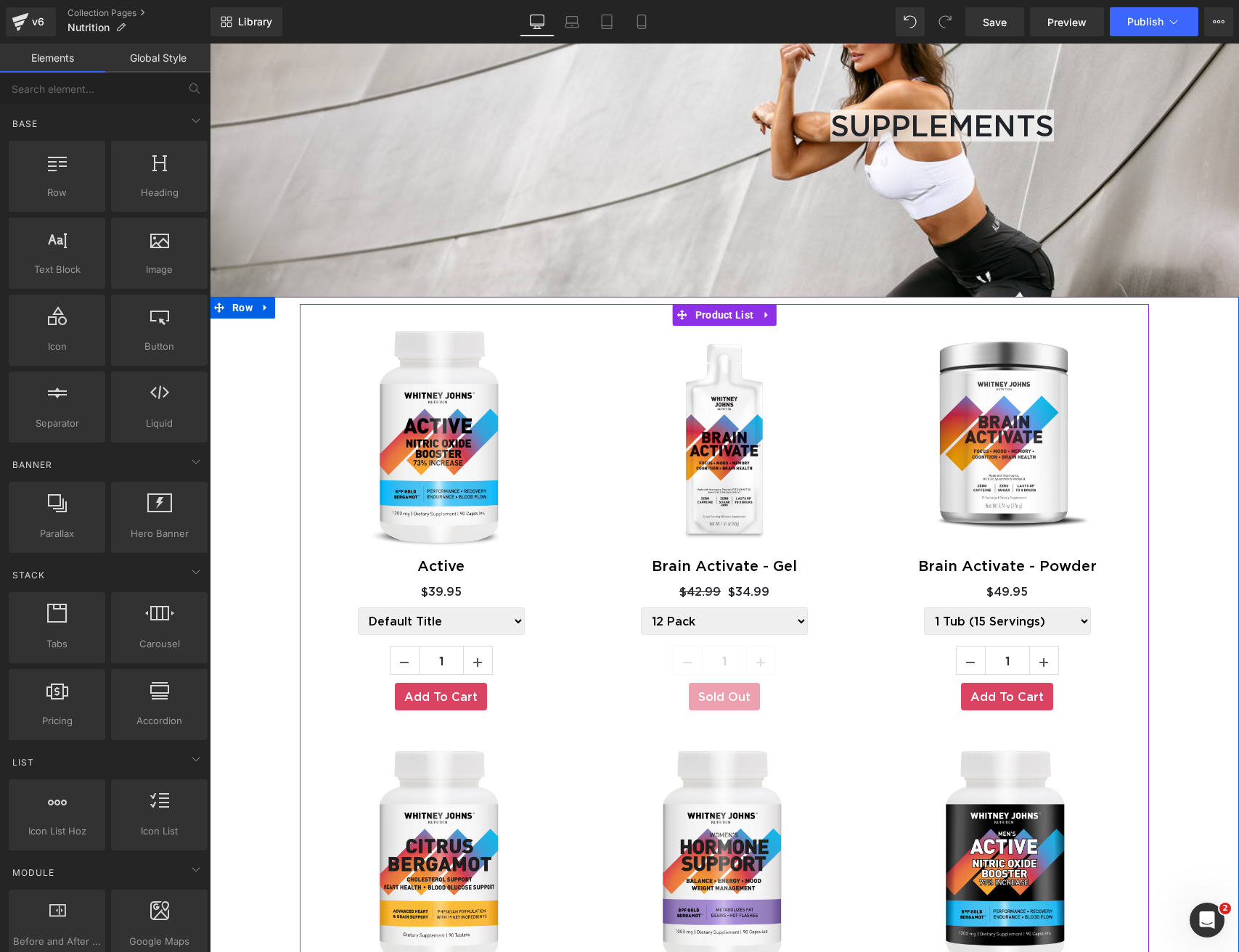
scroll to position [152, 0]
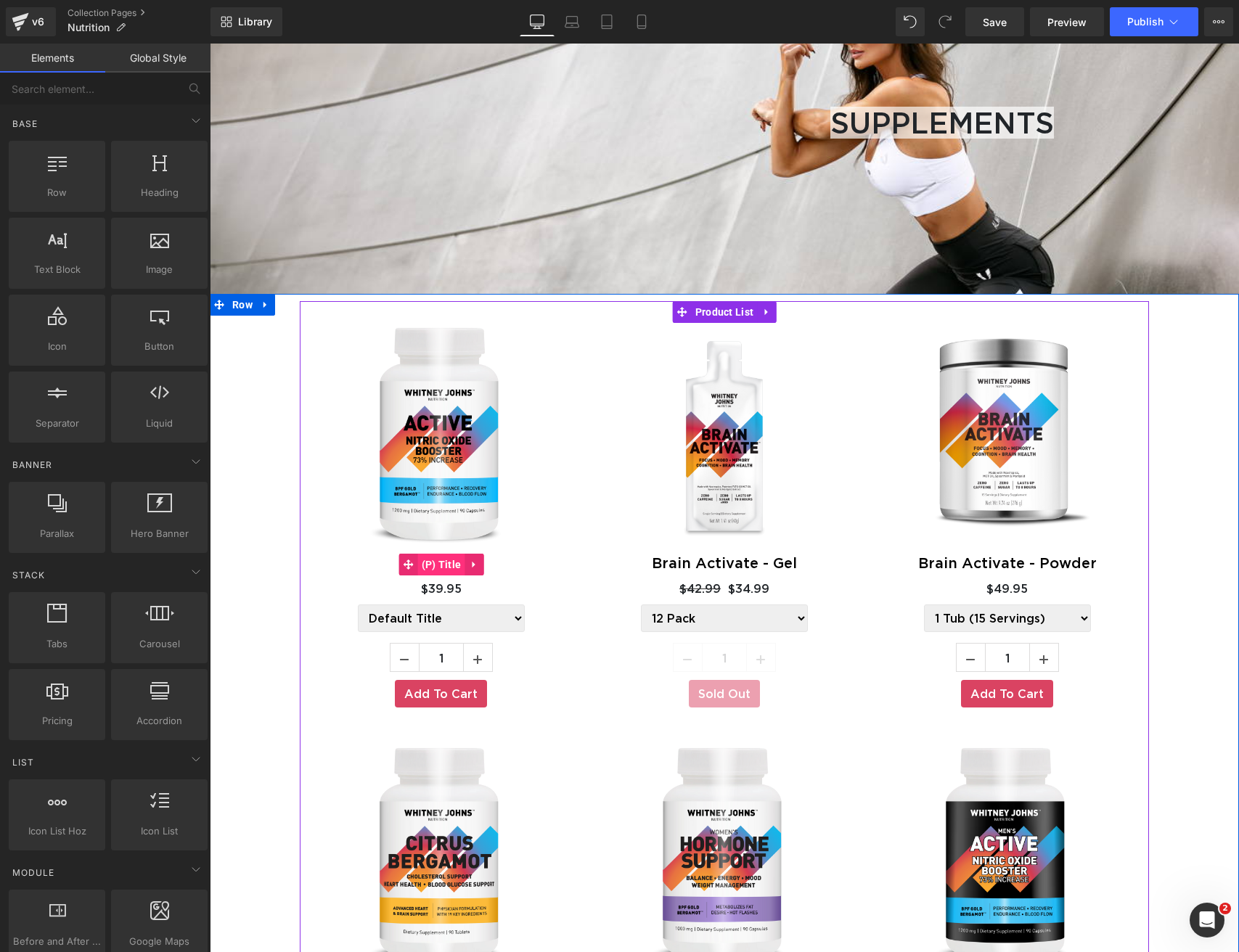
click at [435, 559] on span "(P) Title" at bounding box center [441, 564] width 47 height 22
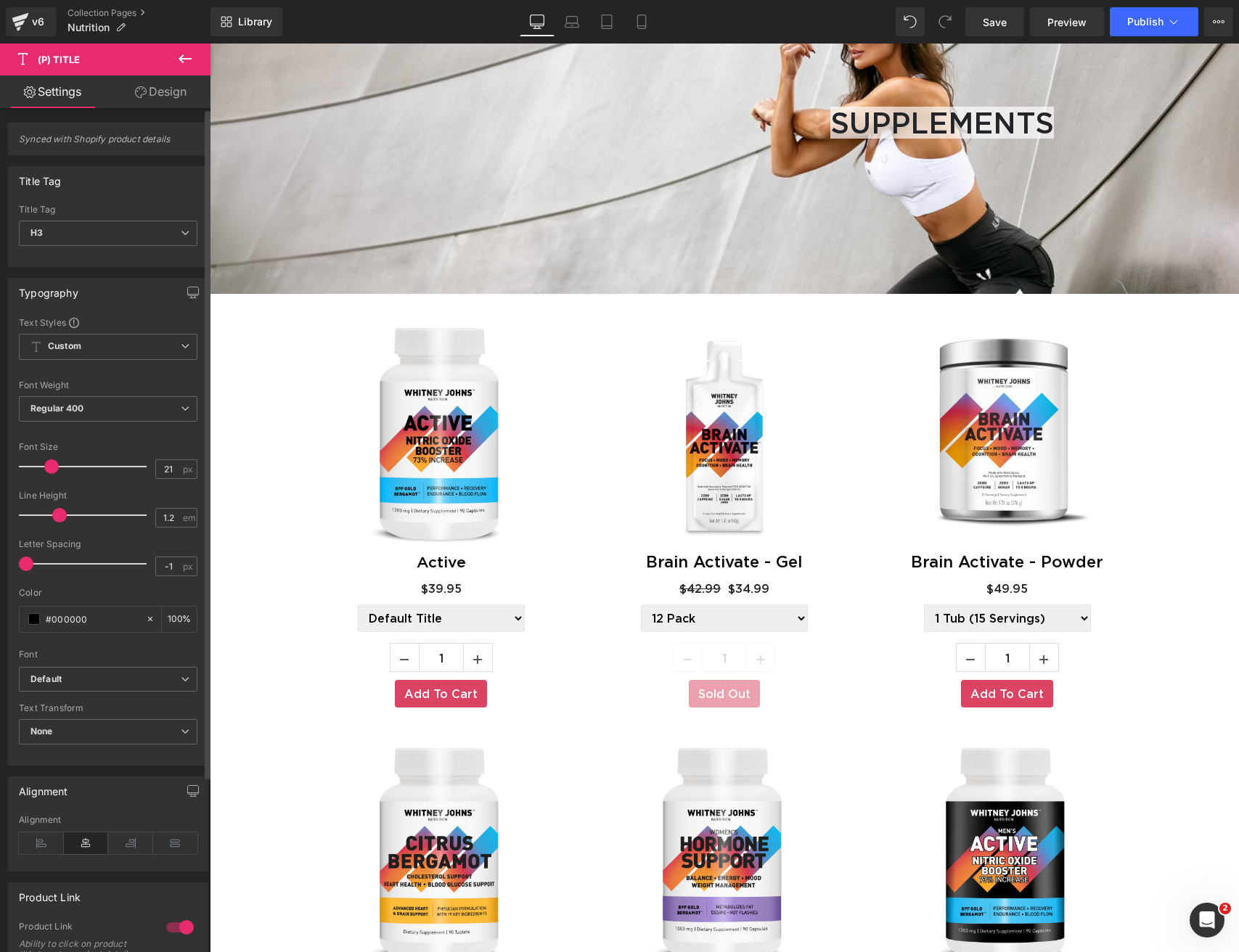
type input "20"
click at [52, 464] on span at bounding box center [50, 466] width 14 height 14
click at [71, 719] on span "None" at bounding box center [108, 732] width 179 height 26
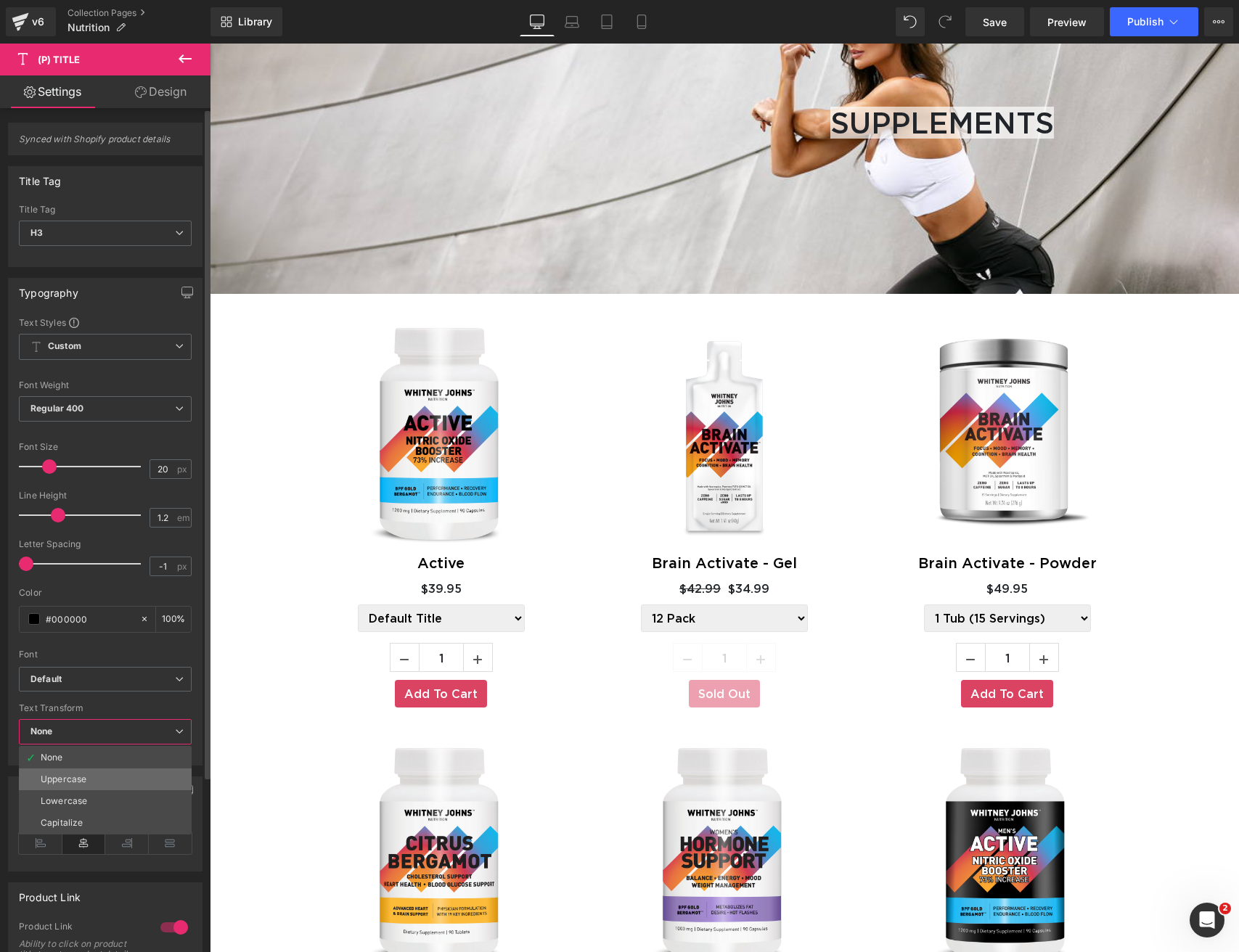
click at [71, 777] on div "Uppercase" at bounding box center [63, 779] width 46 height 10
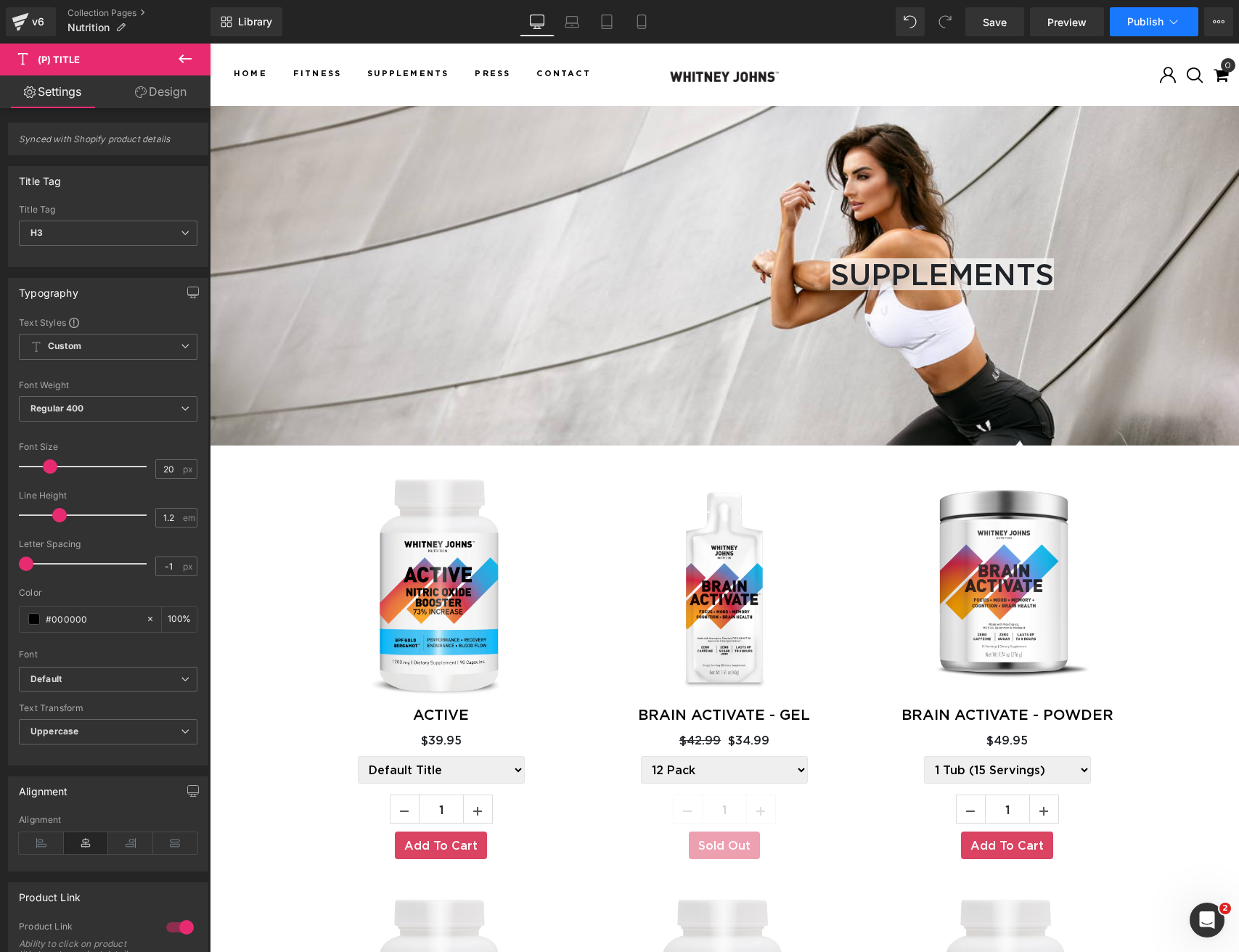
scroll to position [0, 0]
click at [1140, 22] on span "Publish" at bounding box center [1146, 22] width 37 height 12
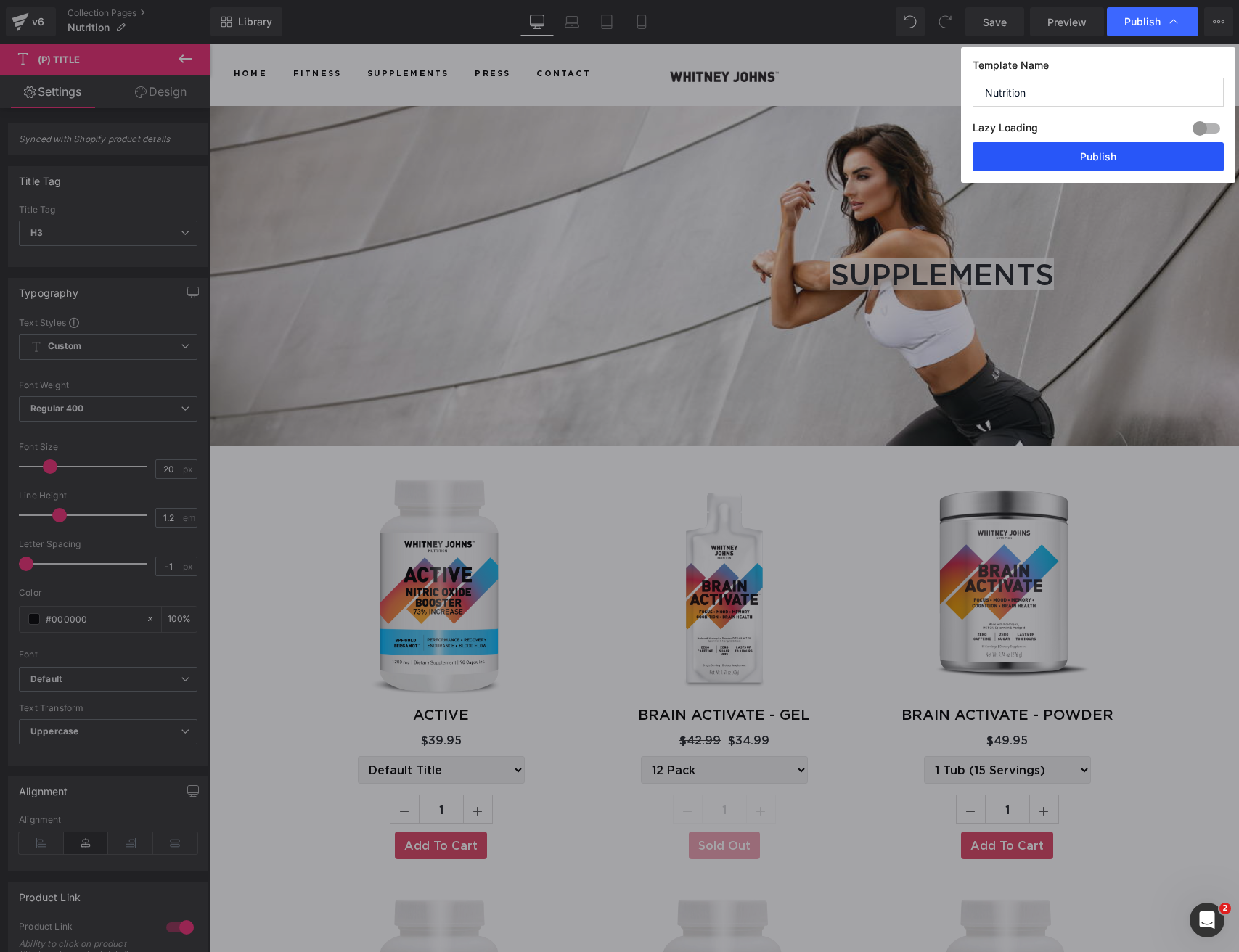
click at [1099, 156] on button "Publish" at bounding box center [1098, 156] width 251 height 29
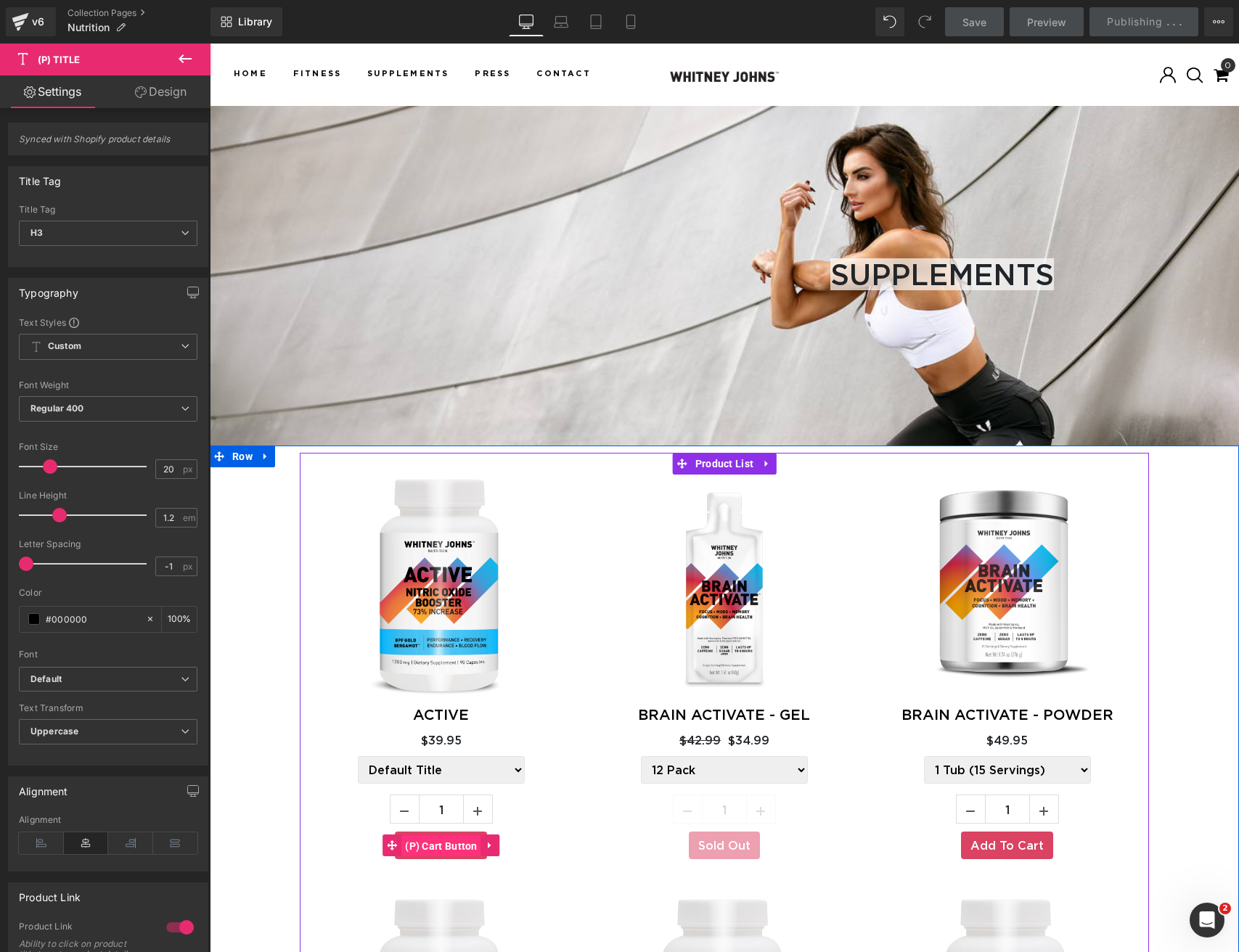
click at [439, 837] on span "(P) Cart Button" at bounding box center [441, 846] width 80 height 22
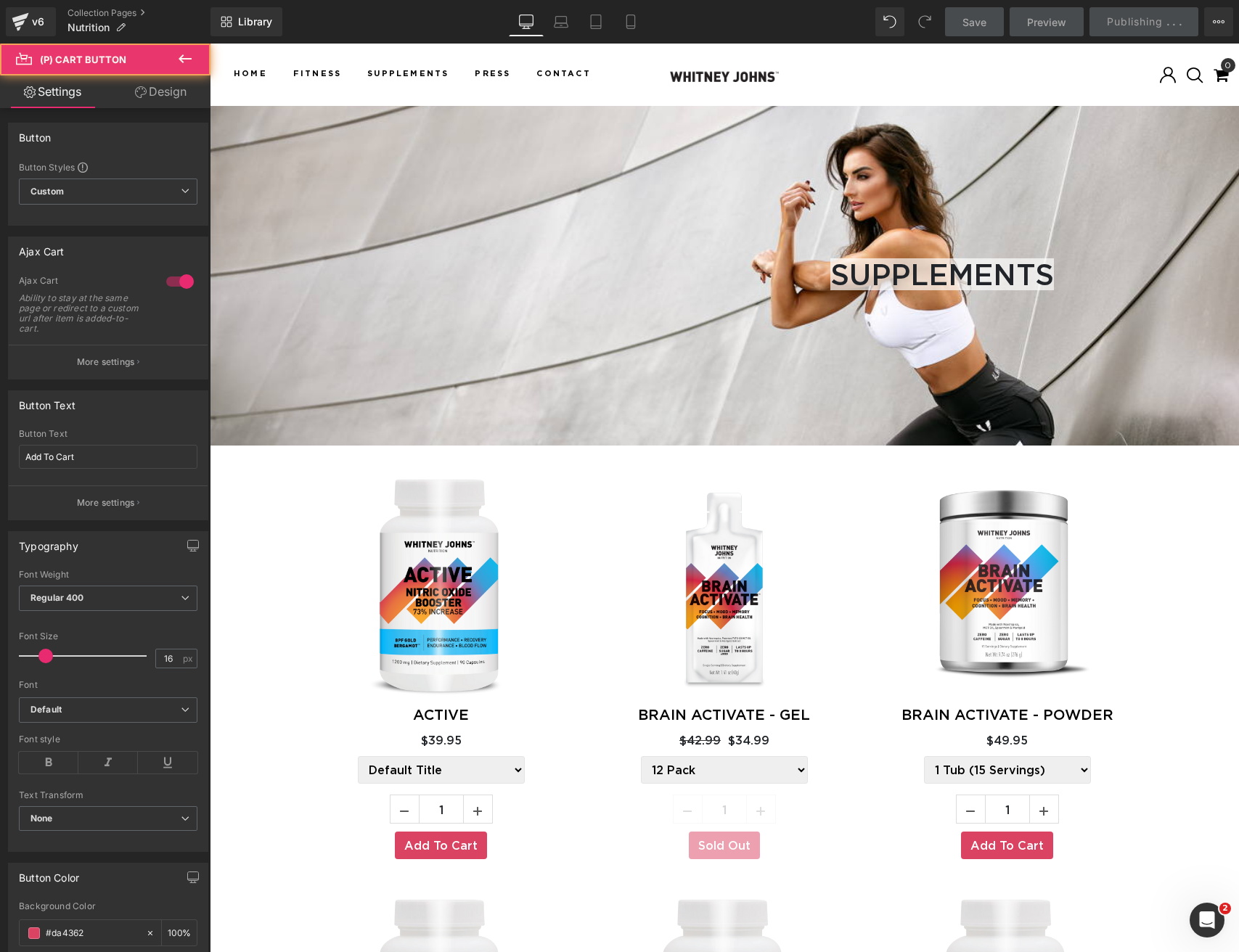
click at [174, 89] on link "Design" at bounding box center [160, 91] width 106 height 32
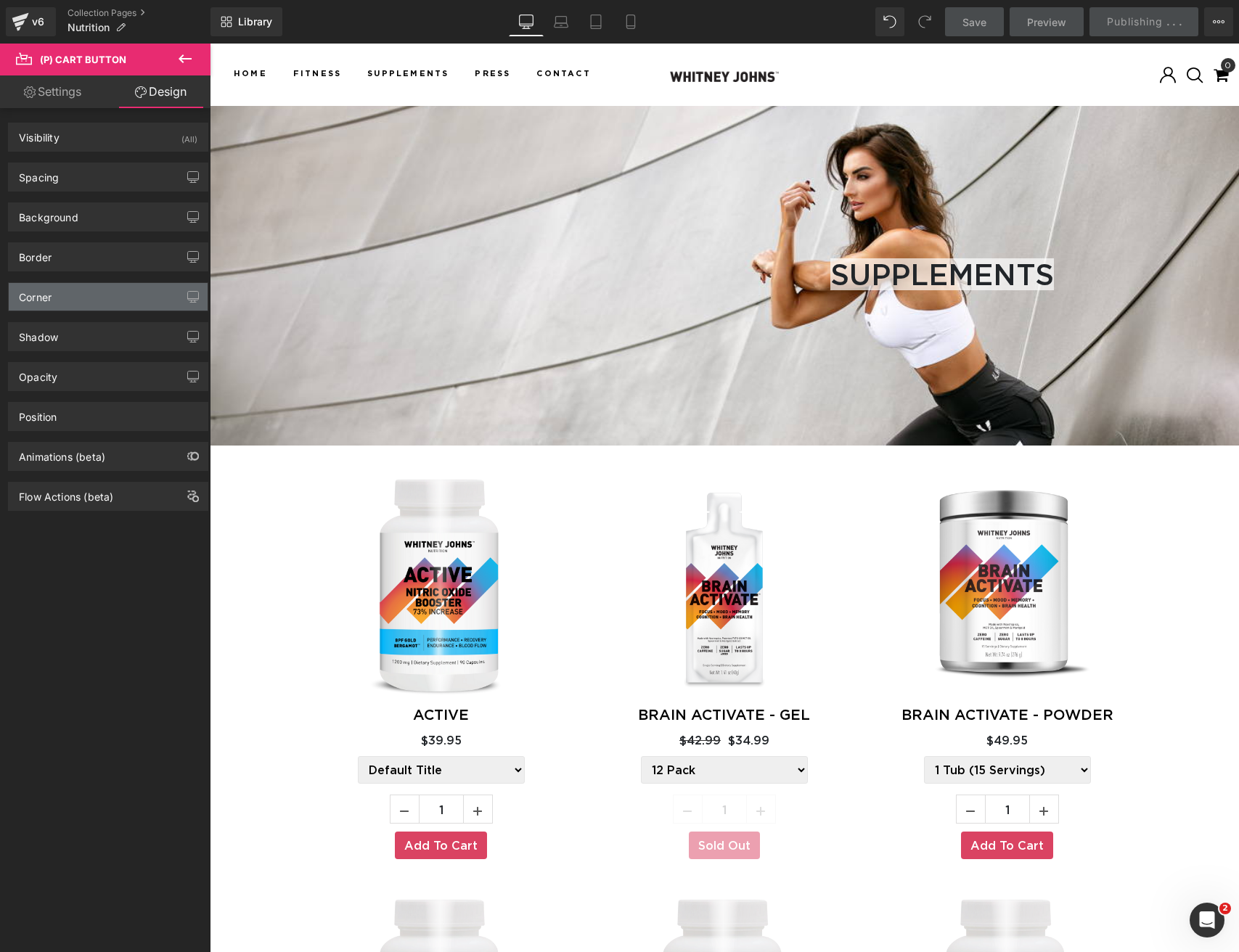
click at [68, 294] on div "Corner" at bounding box center [107, 297] width 199 height 27
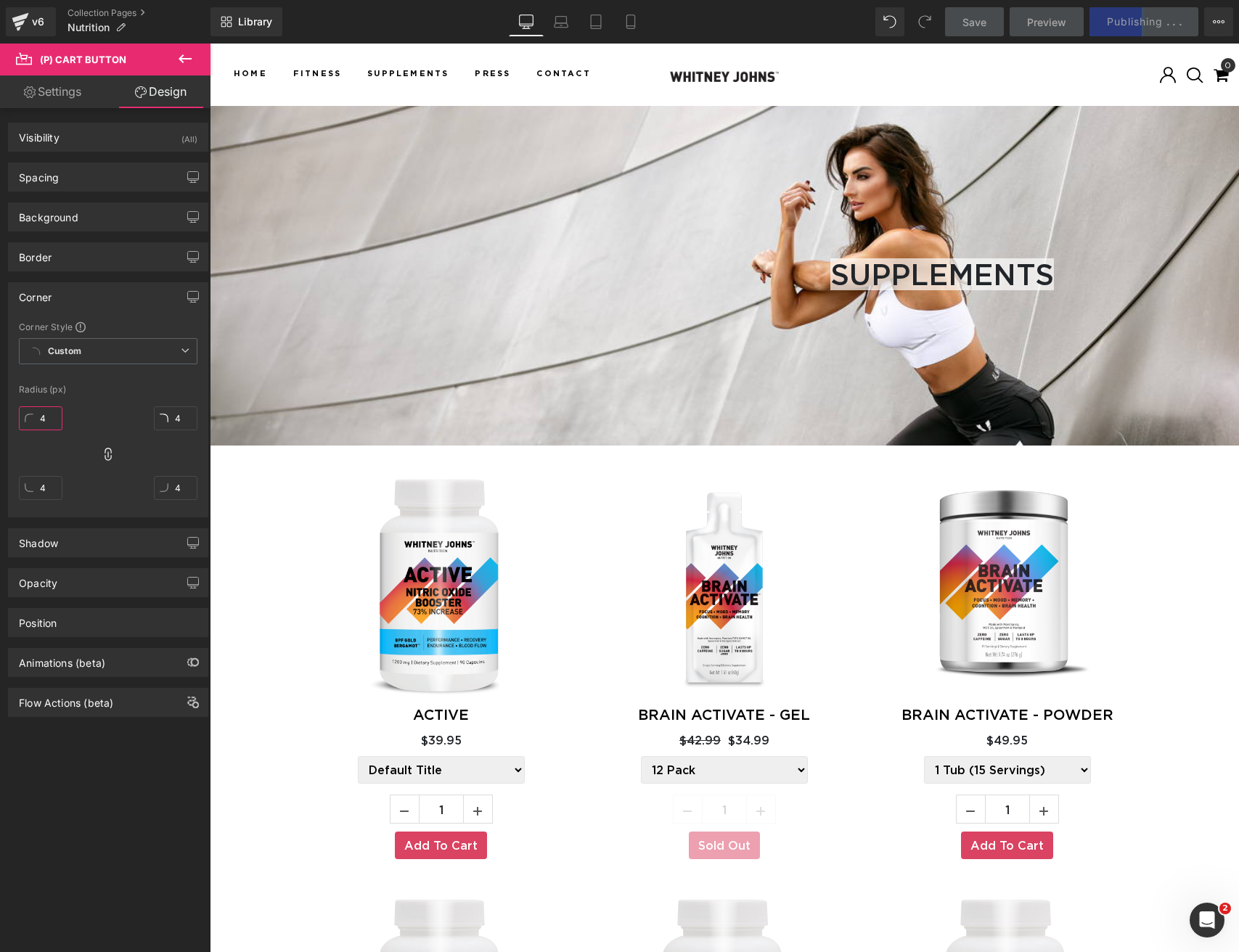
click at [47, 422] on input "4" at bounding box center [41, 418] width 43 height 24
type input "2"
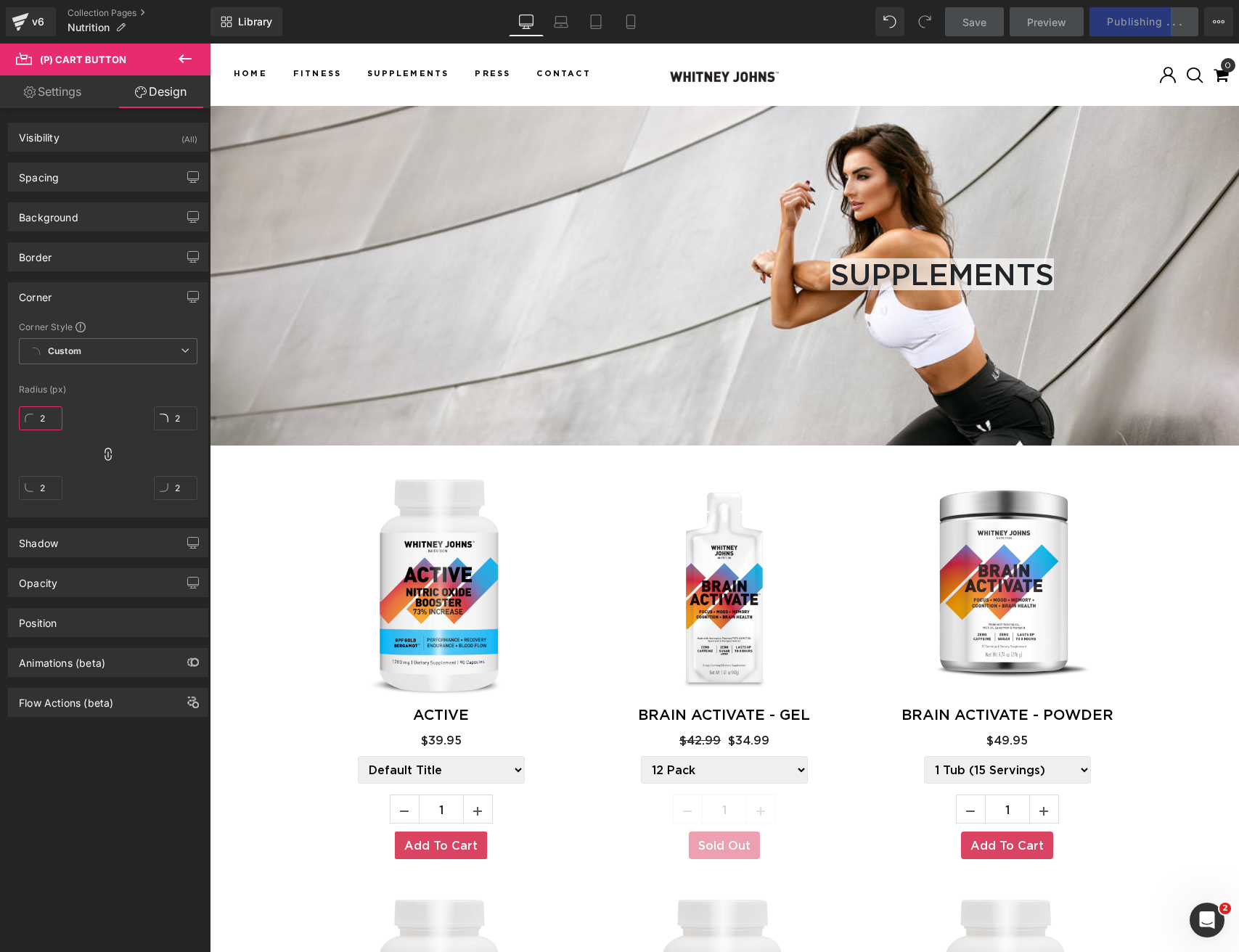
type input "20"
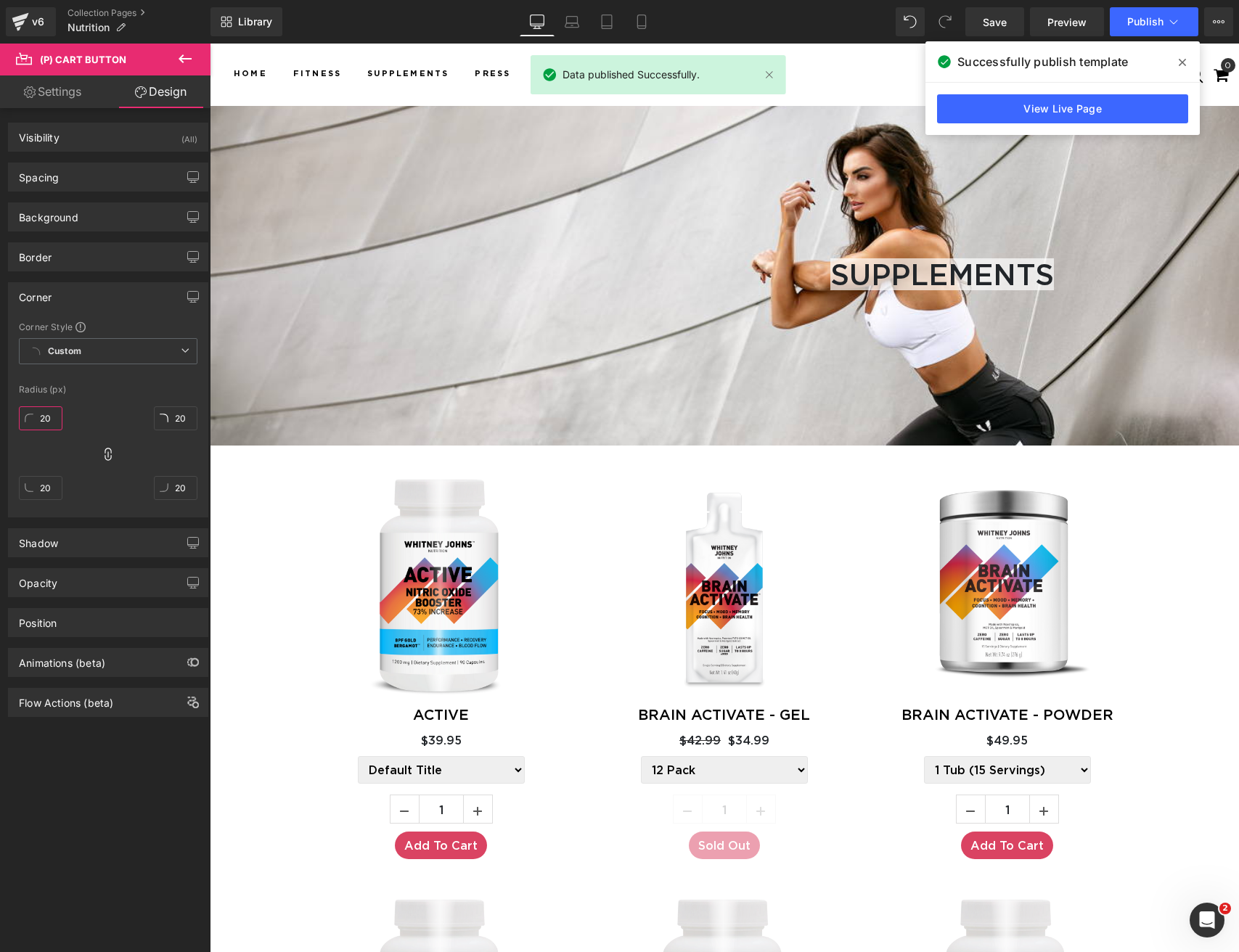
type input "19"
type input "18"
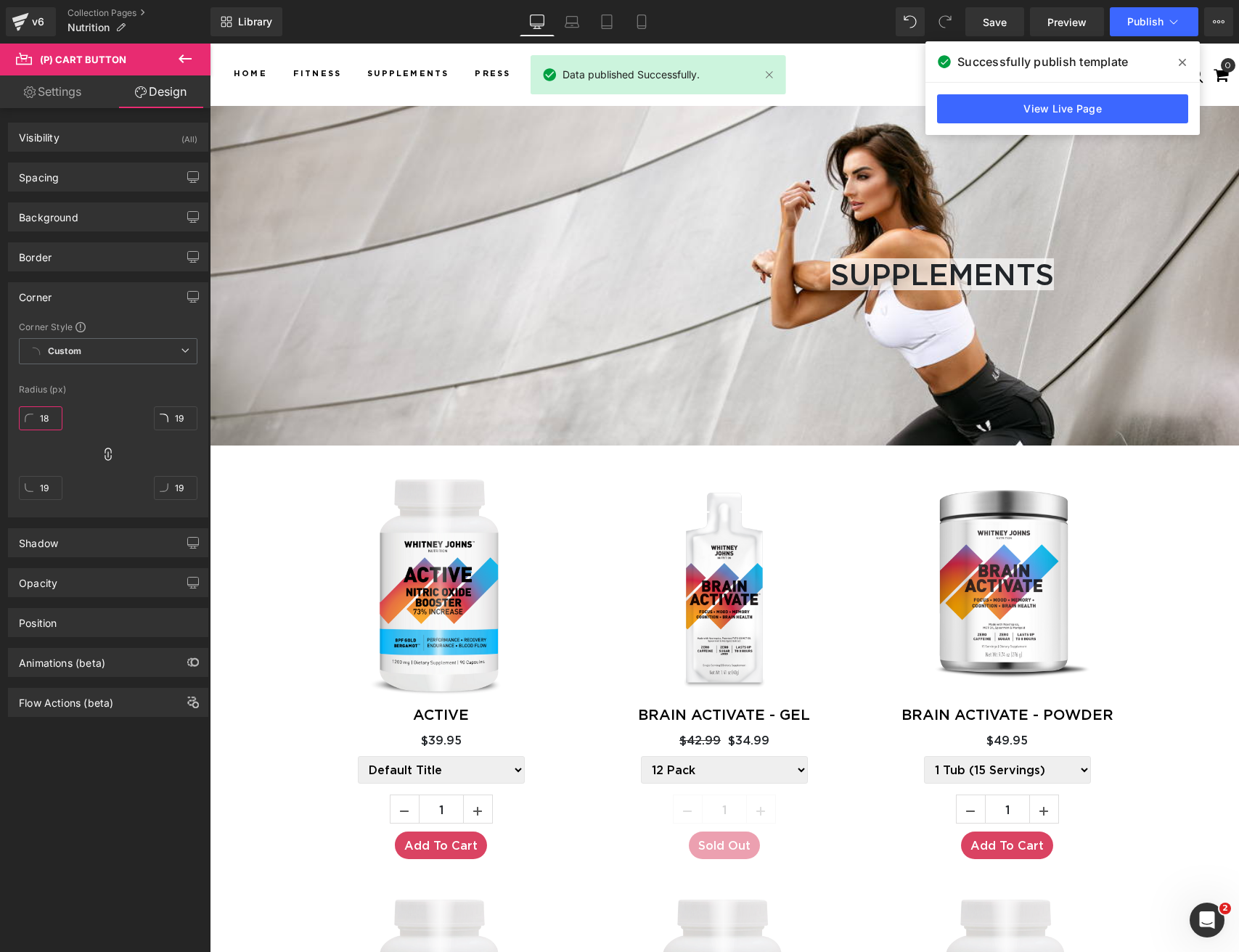
type input "18"
type input "17"
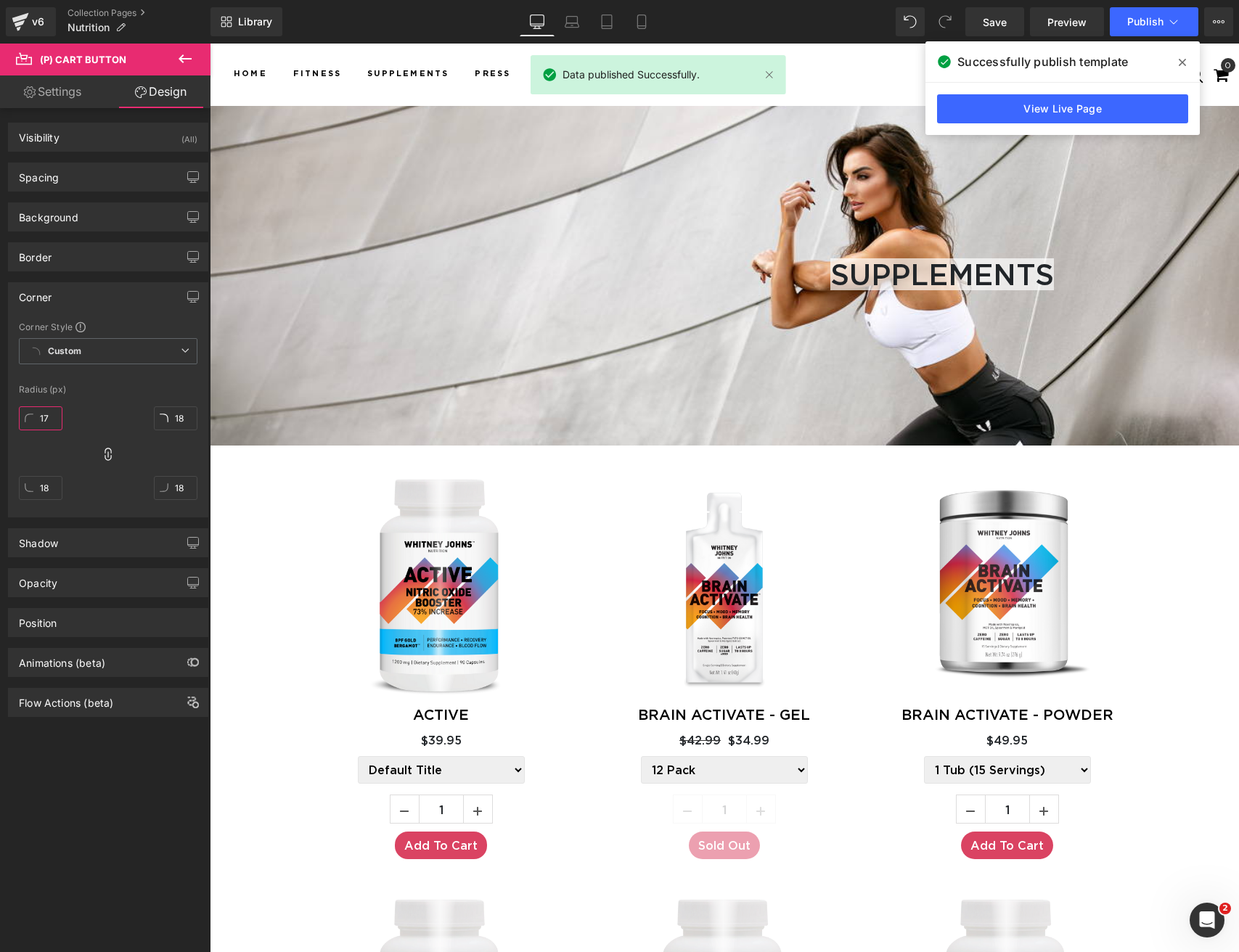
type input "17"
type input "16"
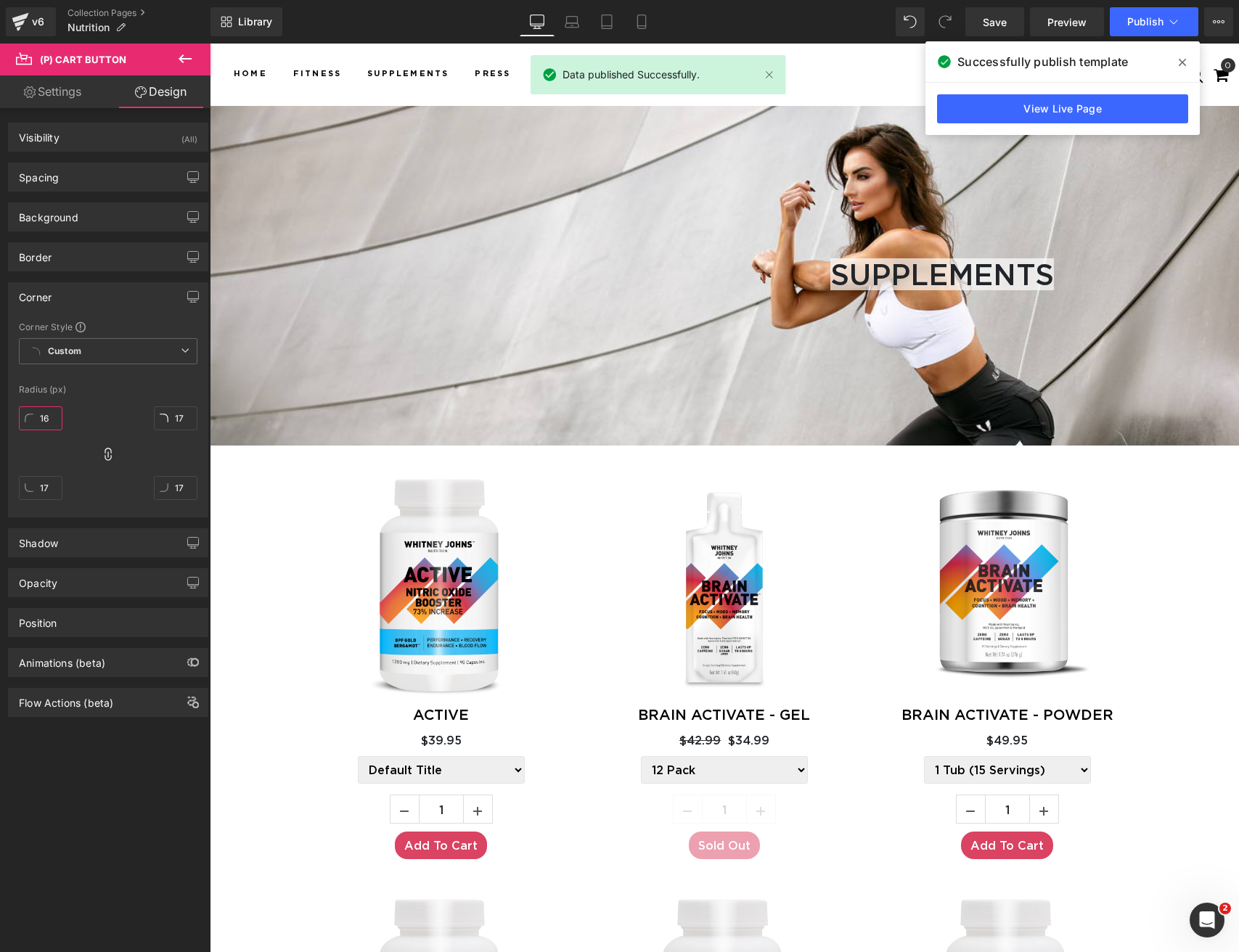
type input "16"
type input "15"
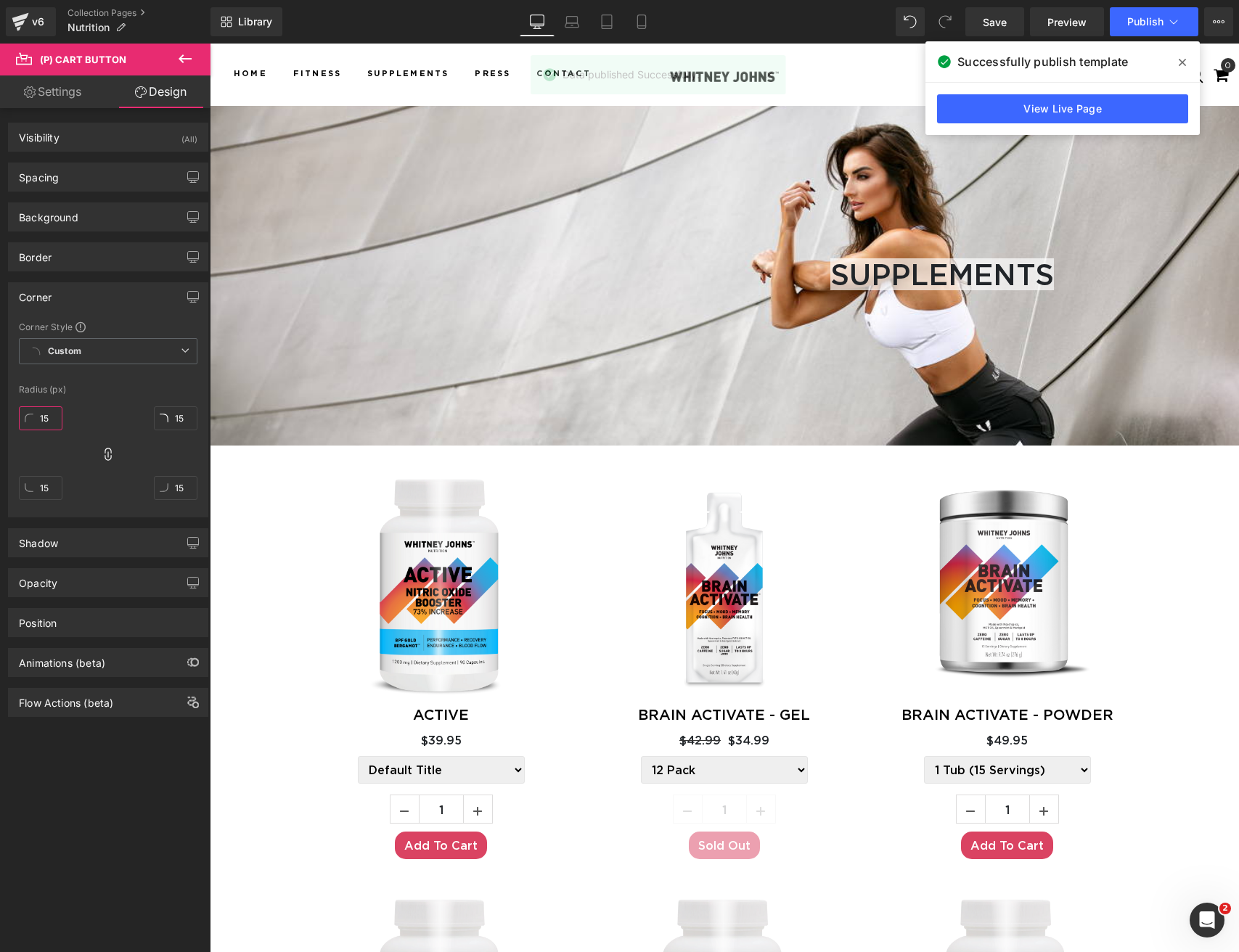
type input "16"
type input "15"
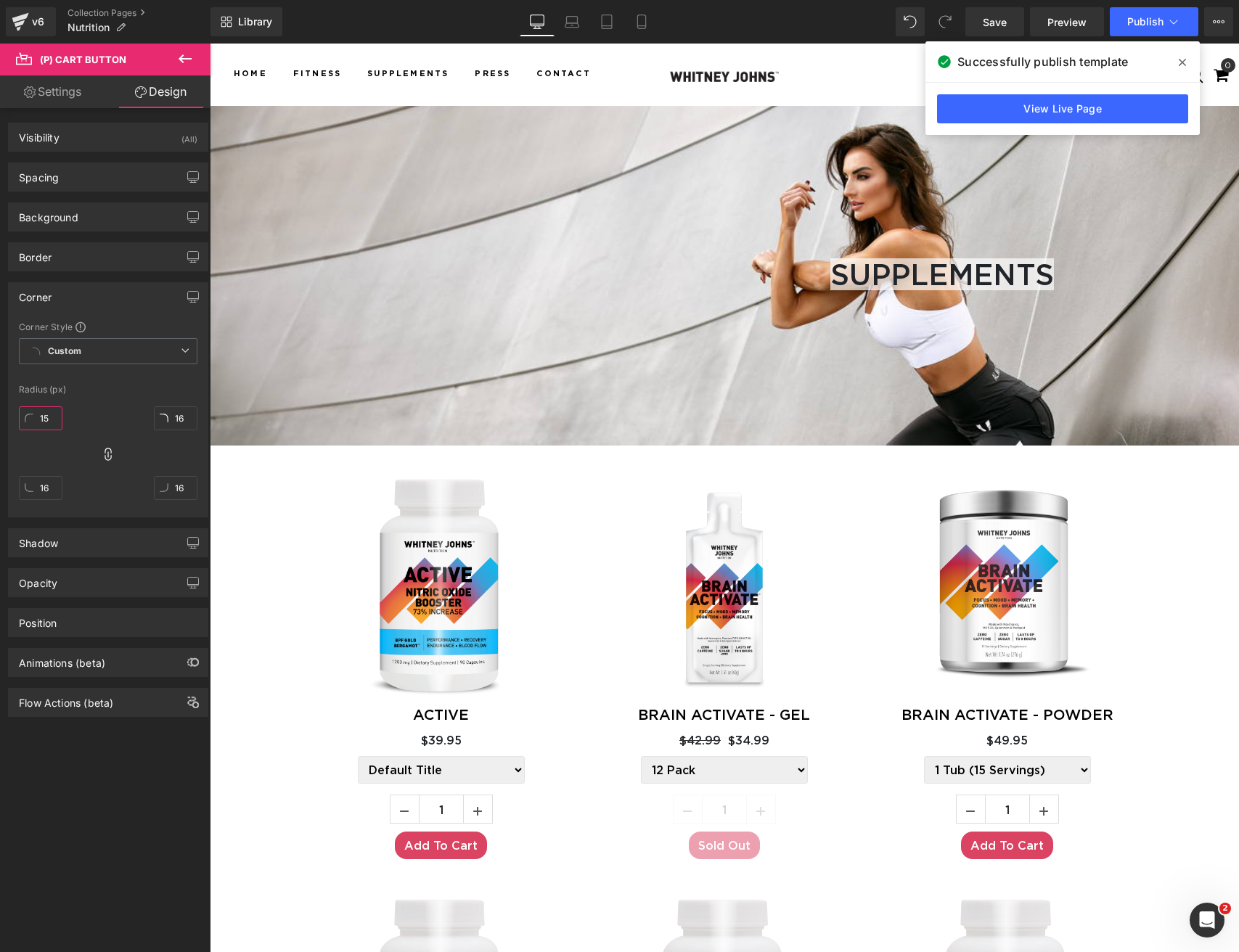
type input "15"
click at [84, 181] on div "Spacing" at bounding box center [107, 177] width 199 height 27
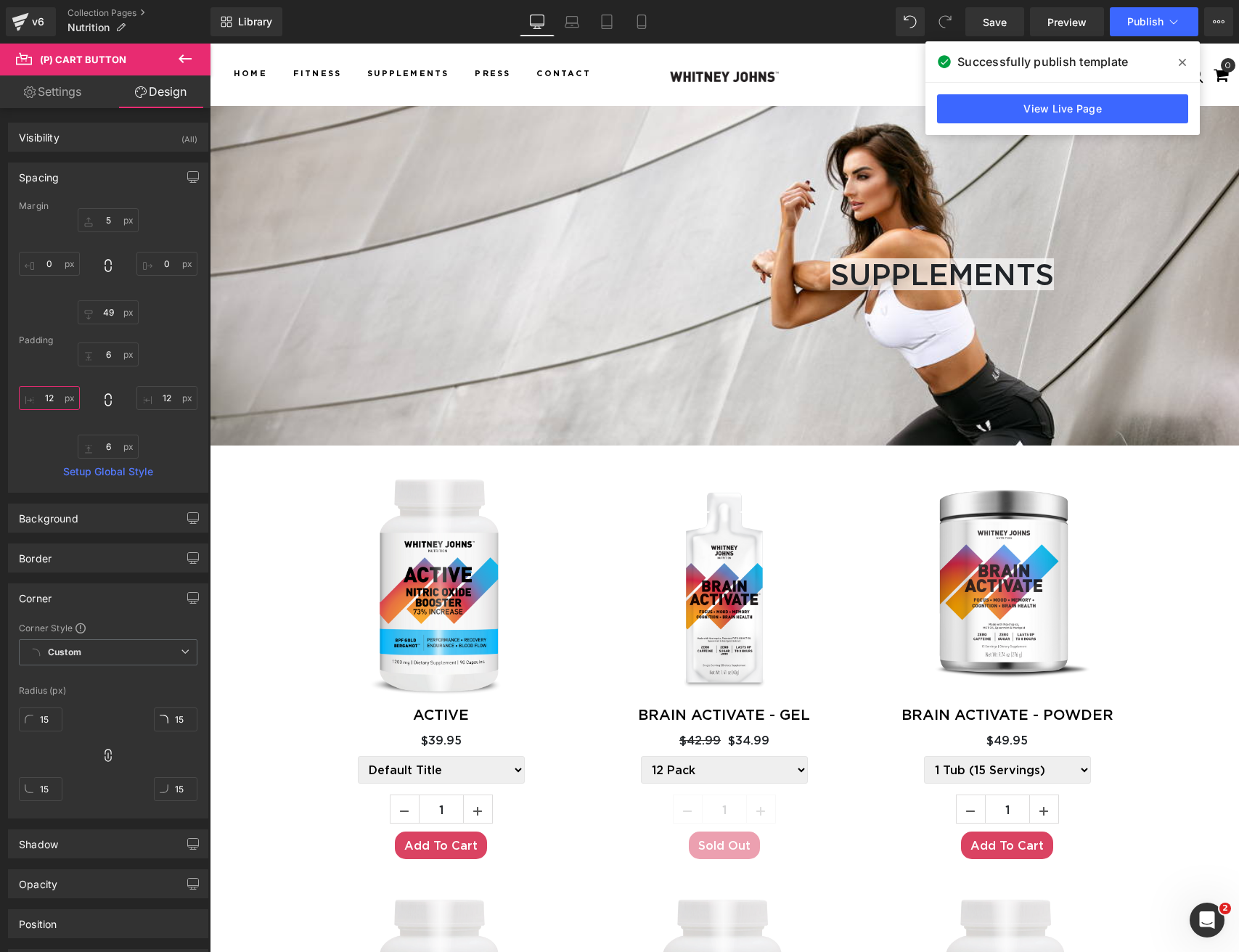
click at [57, 405] on input "12" at bounding box center [49, 398] width 61 height 24
drag, startPoint x: 55, startPoint y: 400, endPoint x: 38, endPoint y: 399, distance: 17.0
click at [38, 399] on input "12" at bounding box center [49, 398] width 61 height 24
click at [52, 402] on input "12" at bounding box center [49, 398] width 61 height 24
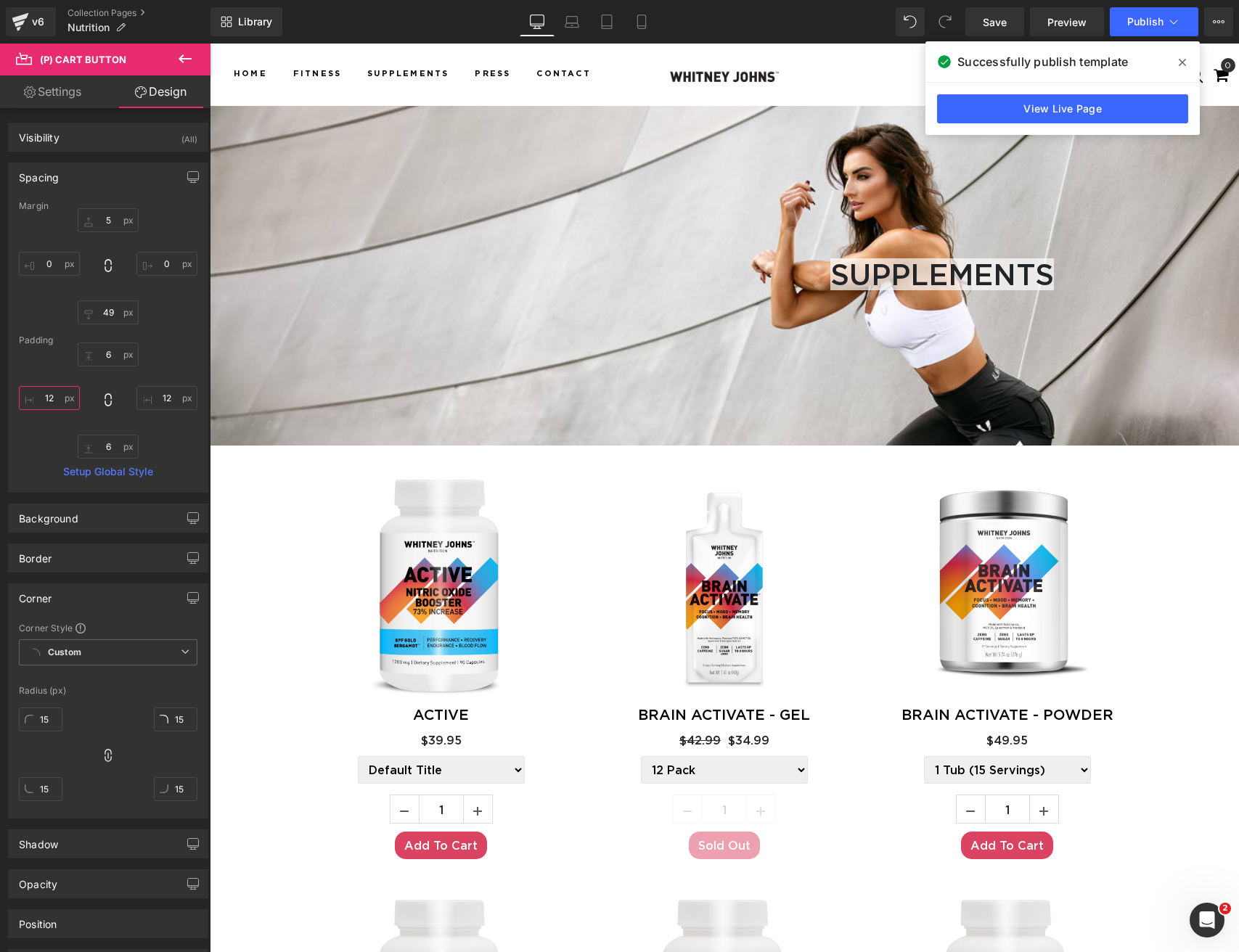
click at [39, 400] on input "12" at bounding box center [49, 398] width 61 height 24
click at [49, 399] on input "12" at bounding box center [49, 398] width 61 height 24
type input "20"
drag, startPoint x: 167, startPoint y: 399, endPoint x: 175, endPoint y: 412, distance: 15.3
click at [168, 400] on input "12" at bounding box center [166, 398] width 61 height 24
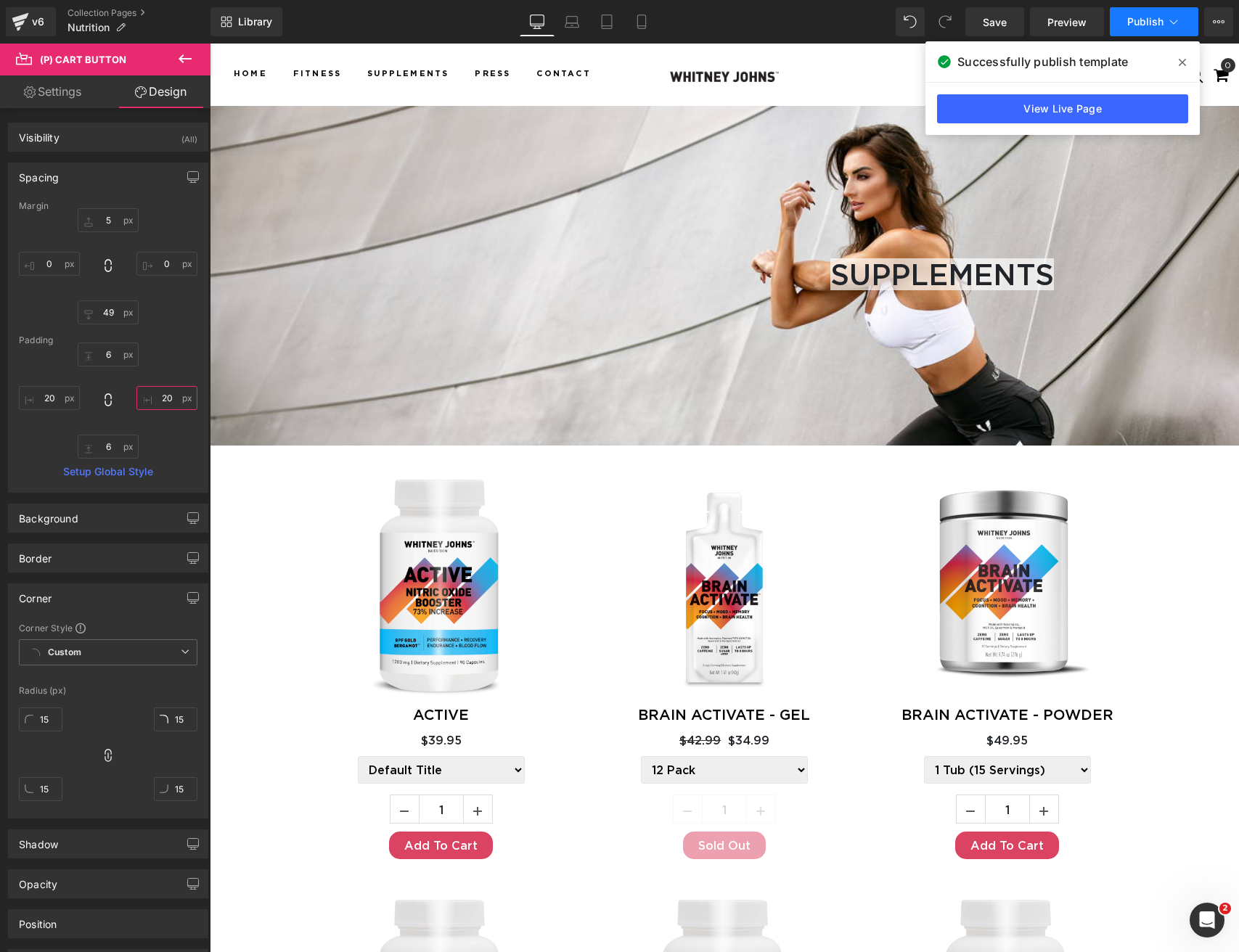
type input "20"
click at [1133, 24] on span "Publish" at bounding box center [1146, 22] width 37 height 12
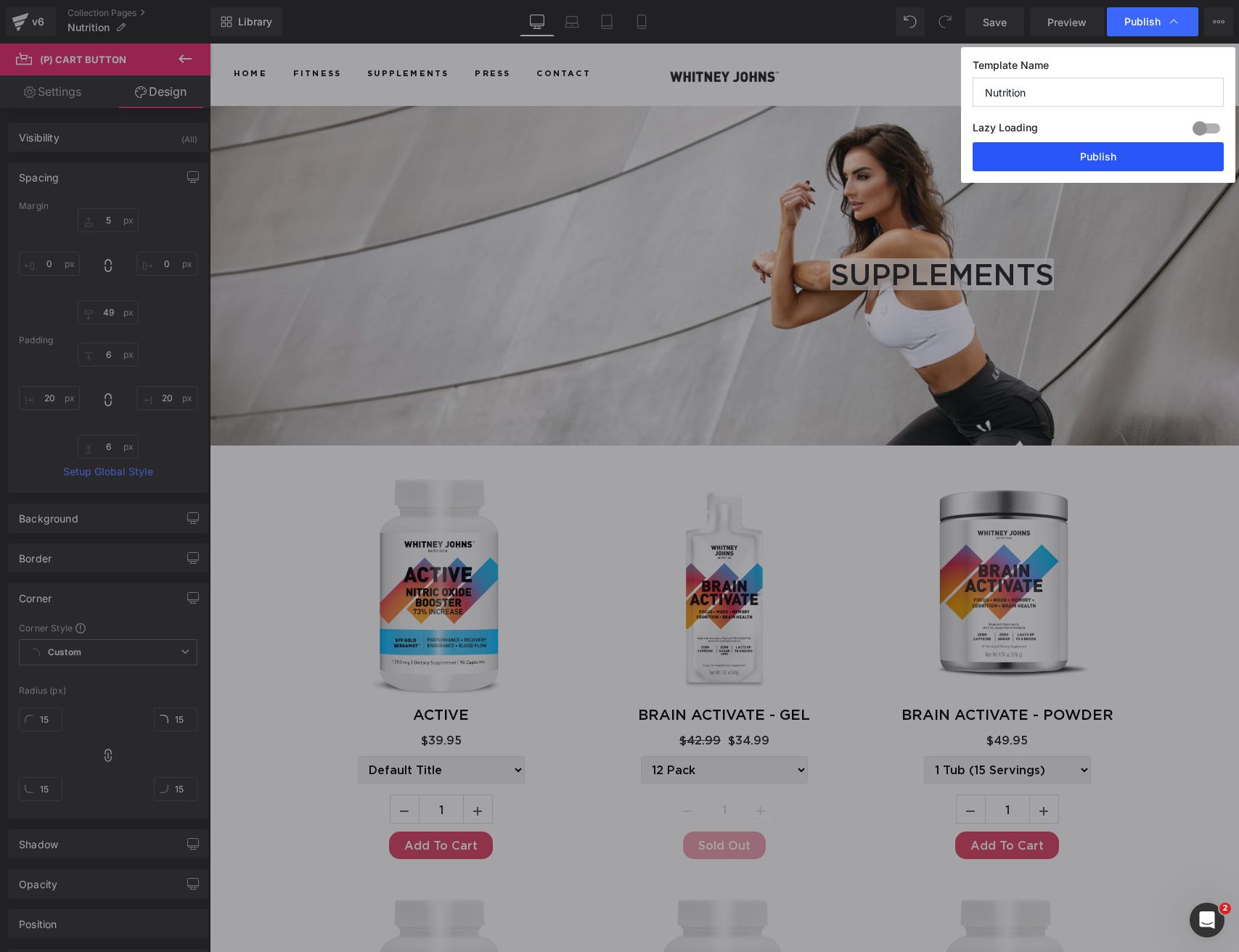
click at [1123, 158] on button "Publish" at bounding box center [1098, 156] width 251 height 29
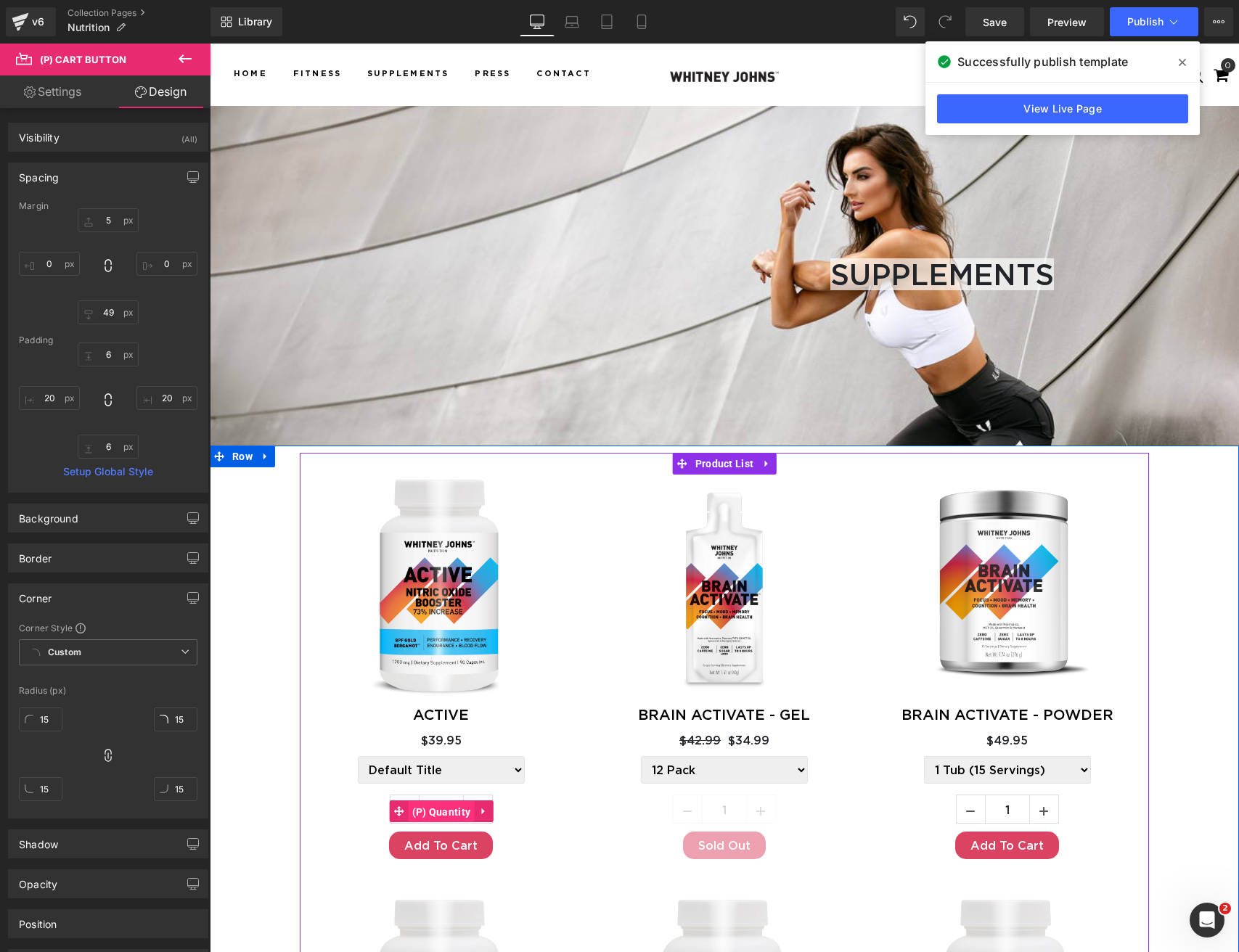
click at [435, 801] on span "(P) Quantity" at bounding box center [441, 812] width 66 height 22
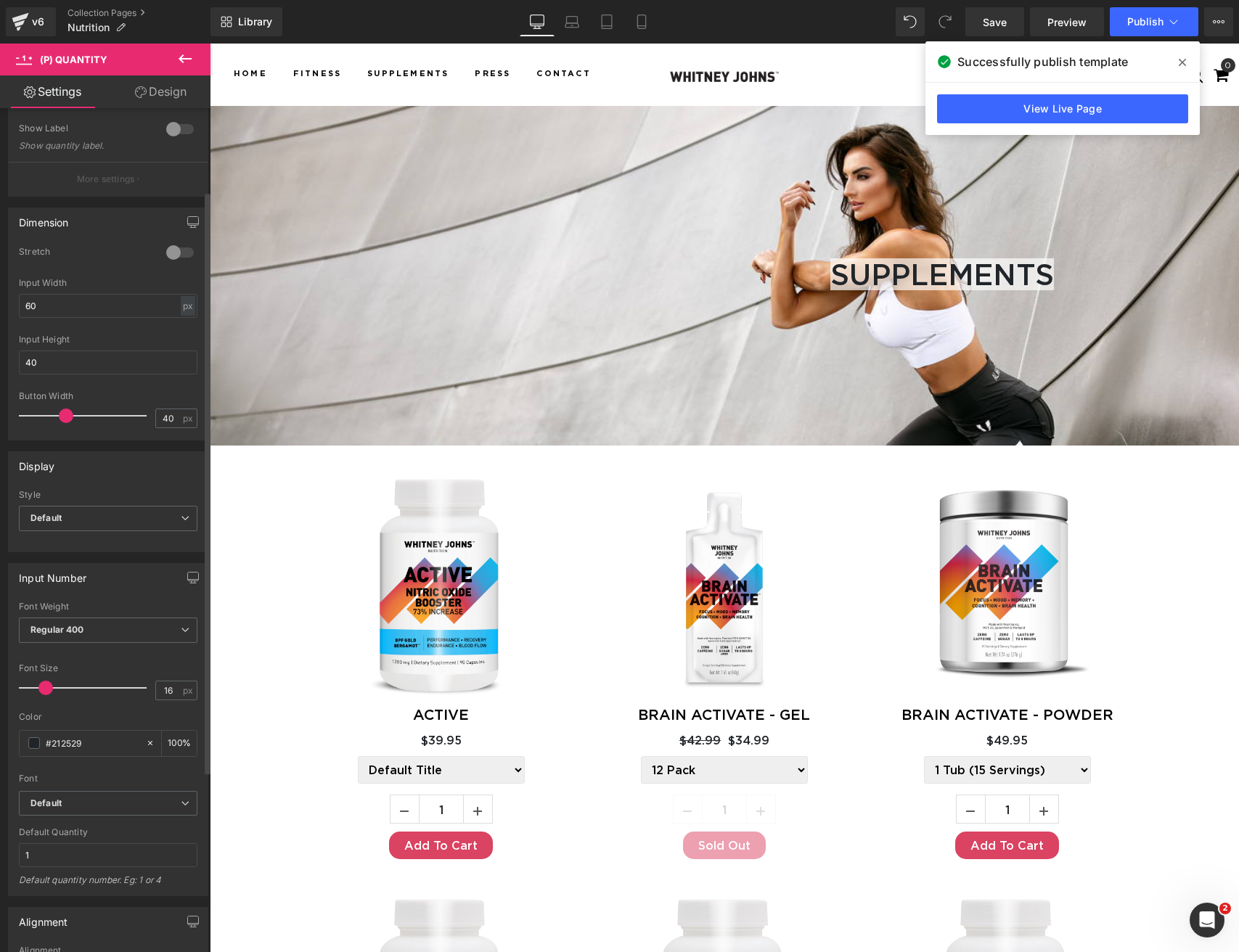
scroll to position [140, 0]
click at [57, 514] on b "Default" at bounding box center [47, 514] width 32 height 11
click at [59, 562] on div "Inline" at bounding box center [52, 563] width 22 height 10
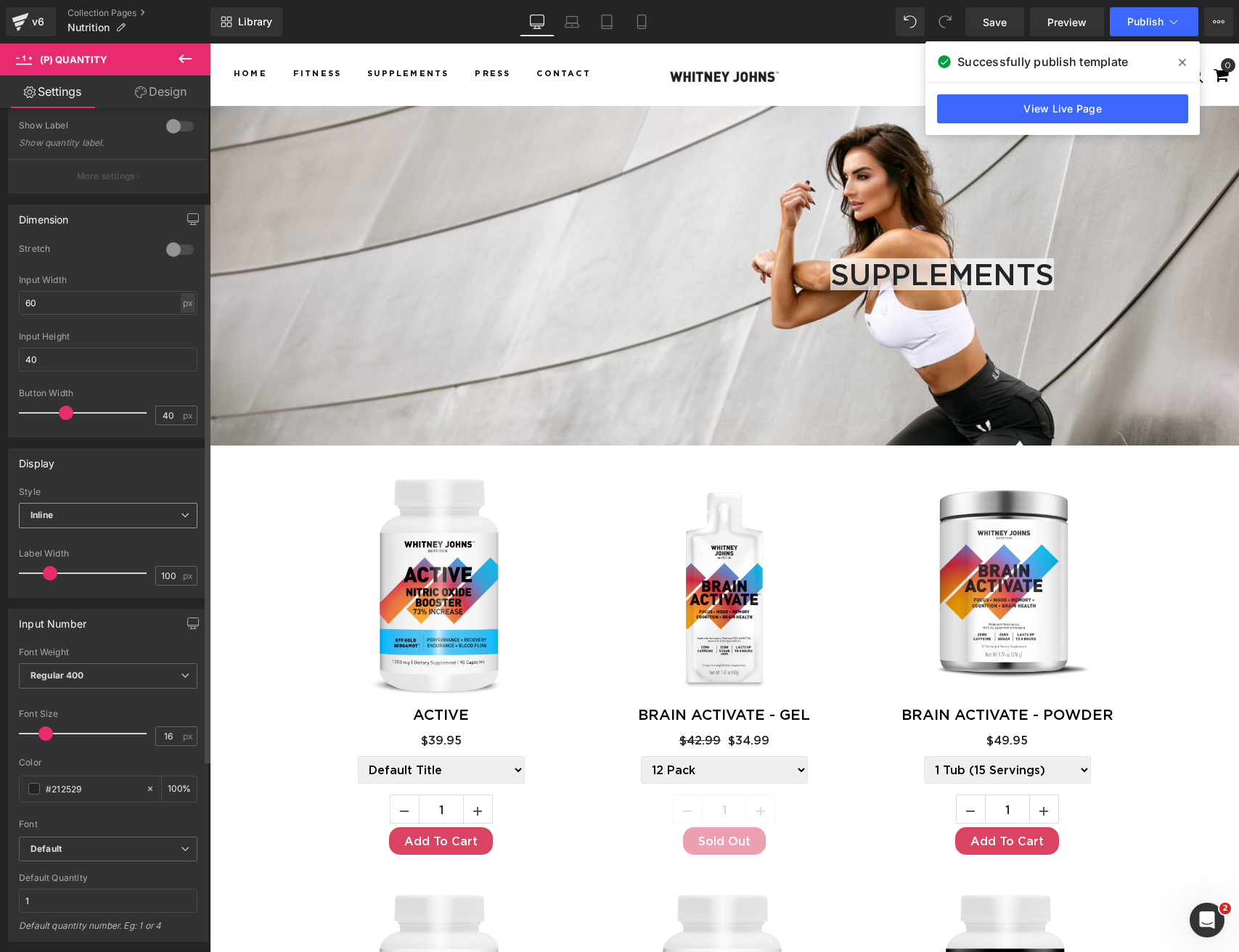
drag, startPoint x: 60, startPoint y: 512, endPoint x: 59, endPoint y: 542, distance: 30.0
click at [60, 513] on span "Inline" at bounding box center [108, 515] width 179 height 26
click at [57, 580] on div "Simple" at bounding box center [55, 585] width 29 height 10
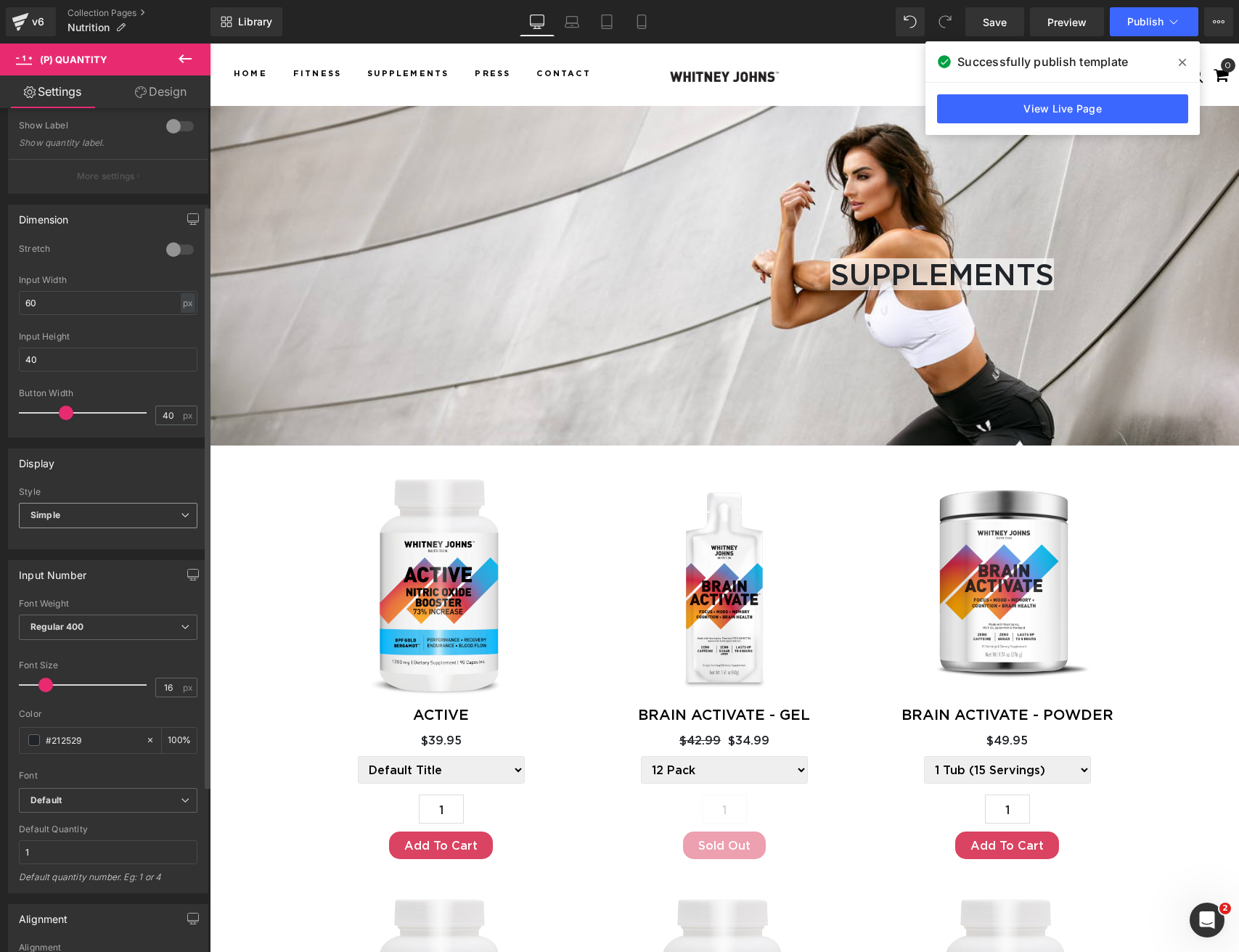
click at [52, 513] on b "Simple" at bounding box center [46, 514] width 30 height 11
click at [66, 559] on li "Inline" at bounding box center [106, 563] width 173 height 22
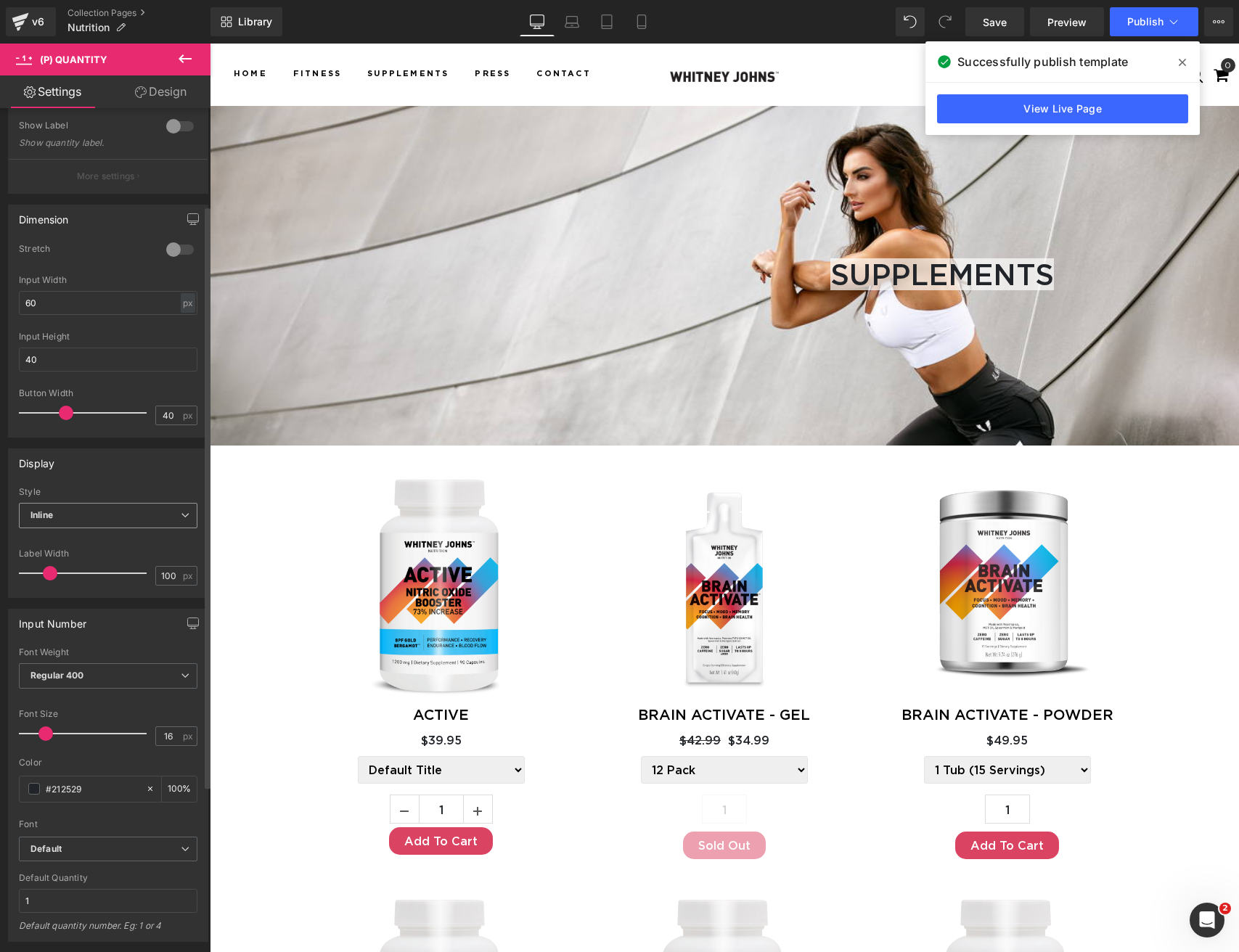
drag, startPoint x: 66, startPoint y: 515, endPoint x: 65, endPoint y: 523, distance: 8.1
click at [66, 516] on span "Inline" at bounding box center [108, 515] width 179 height 26
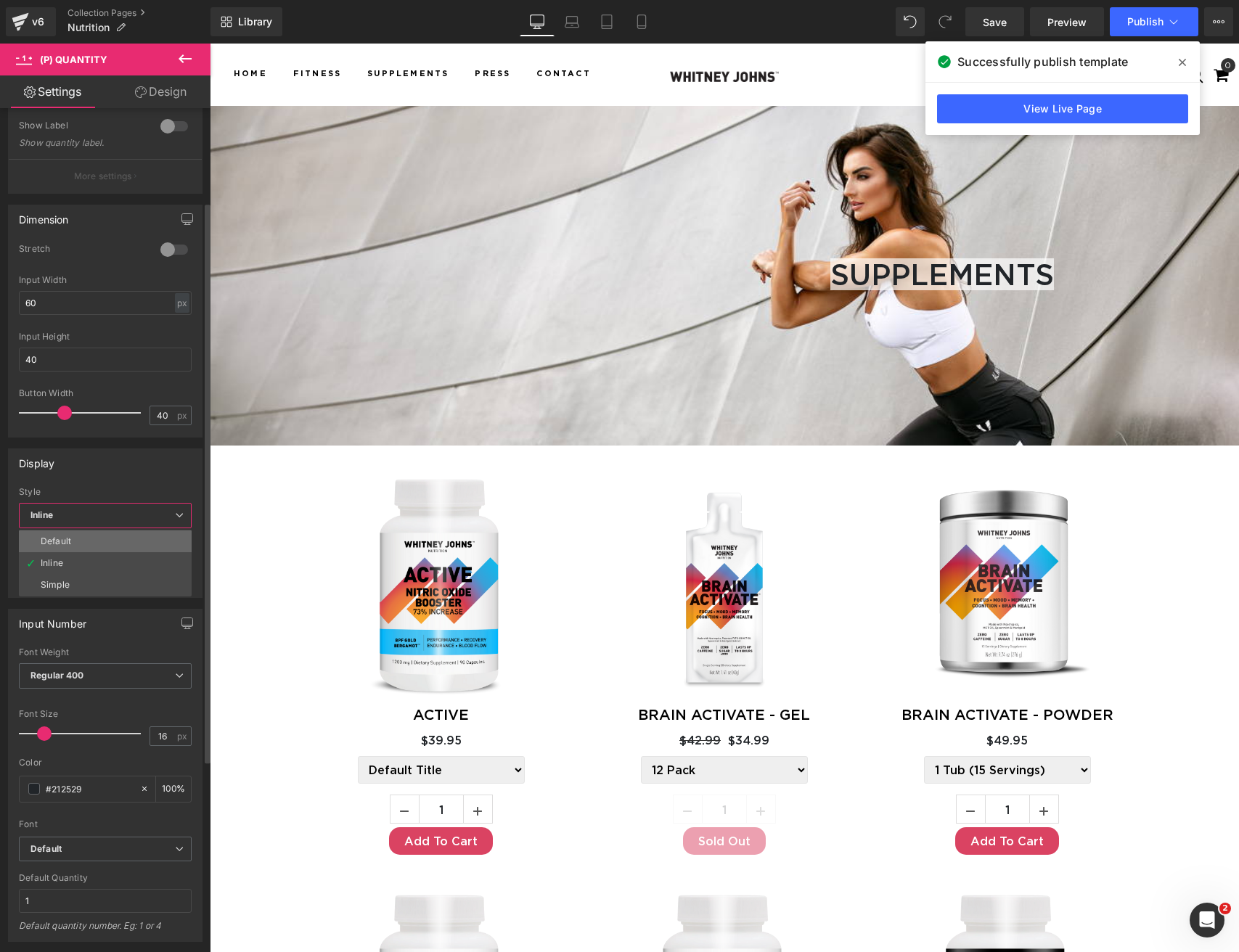
click at [61, 537] on div "Default" at bounding box center [56, 542] width 31 height 10
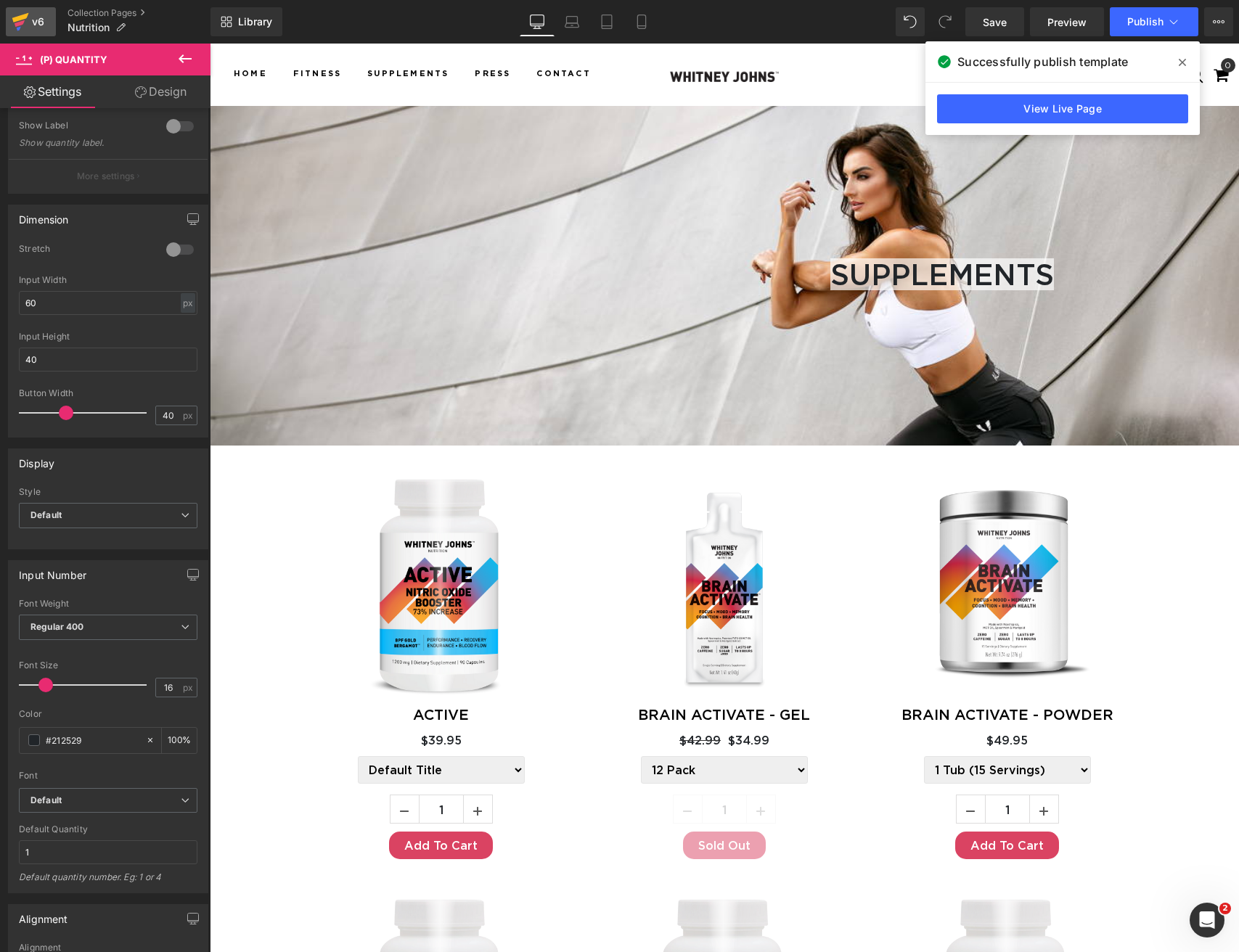
click at [29, 23] on div "v6" at bounding box center [38, 22] width 18 height 19
